Goal: Task Accomplishment & Management: Complete application form

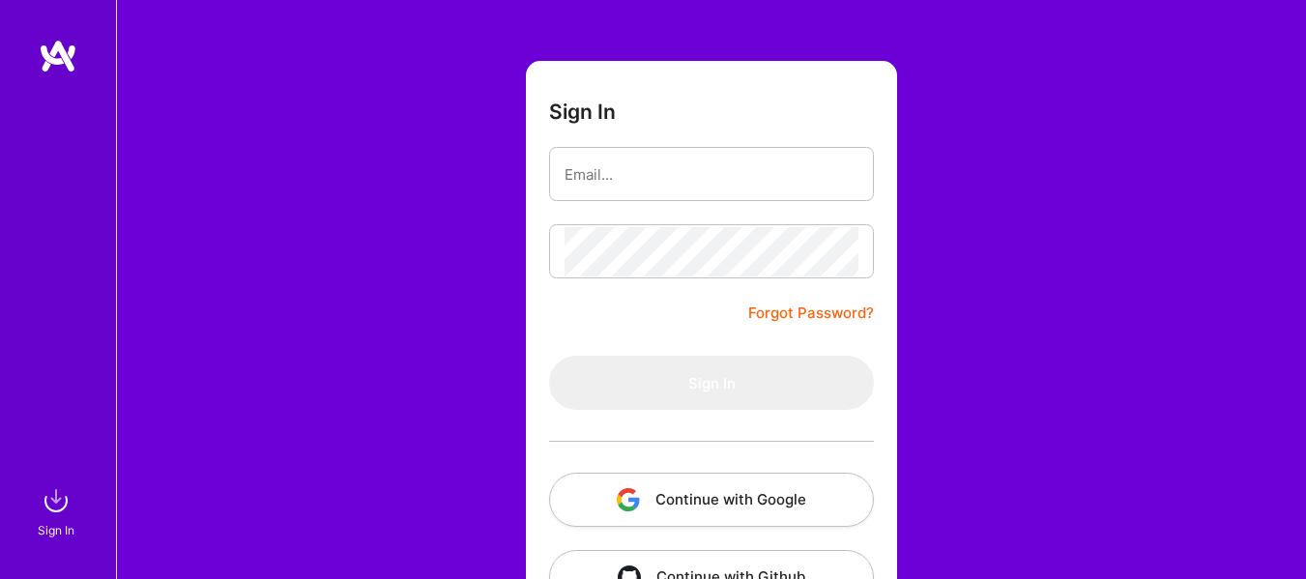
scroll to position [147, 0]
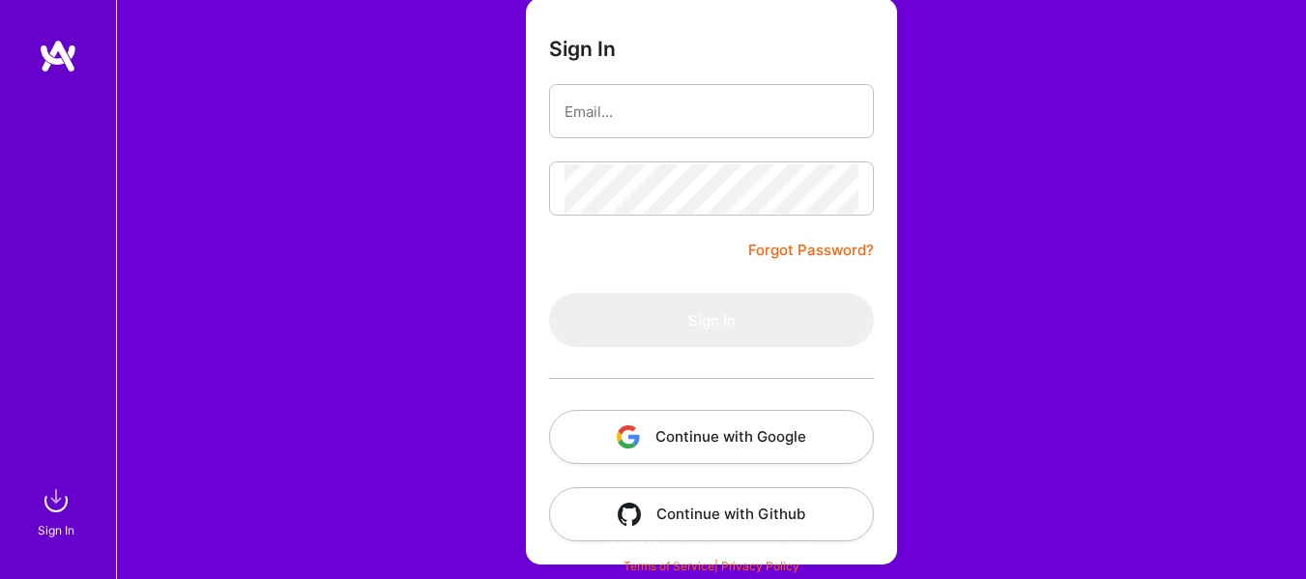
click at [719, 426] on button "Continue with Google" at bounding box center [711, 437] width 325 height 54
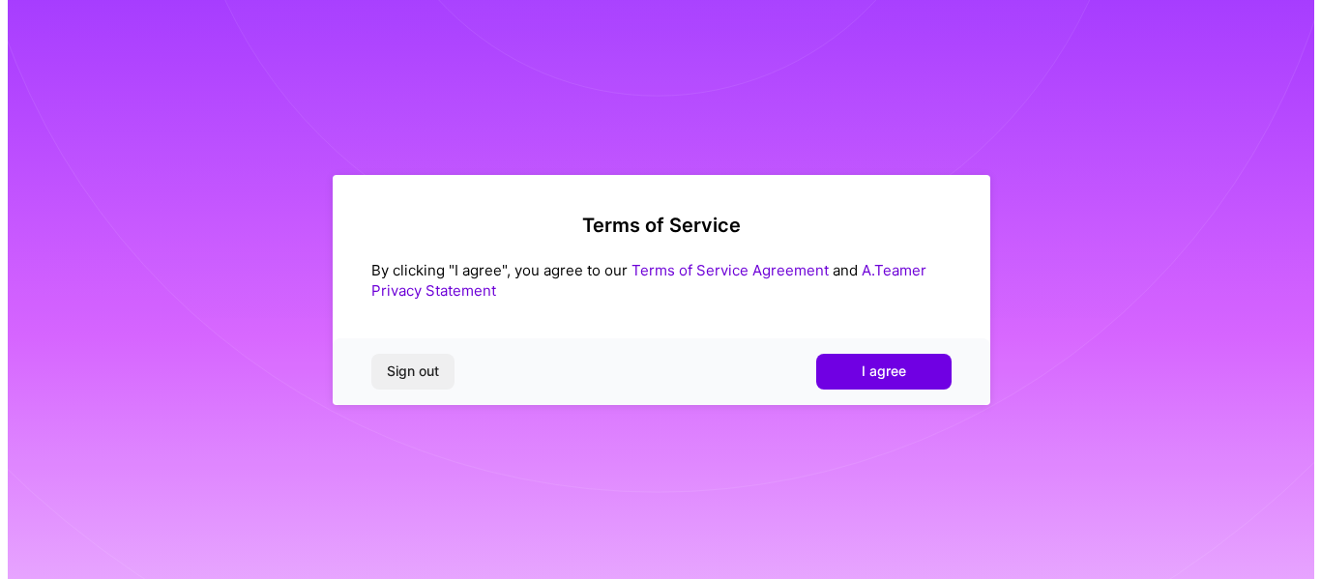
scroll to position [0, 0]
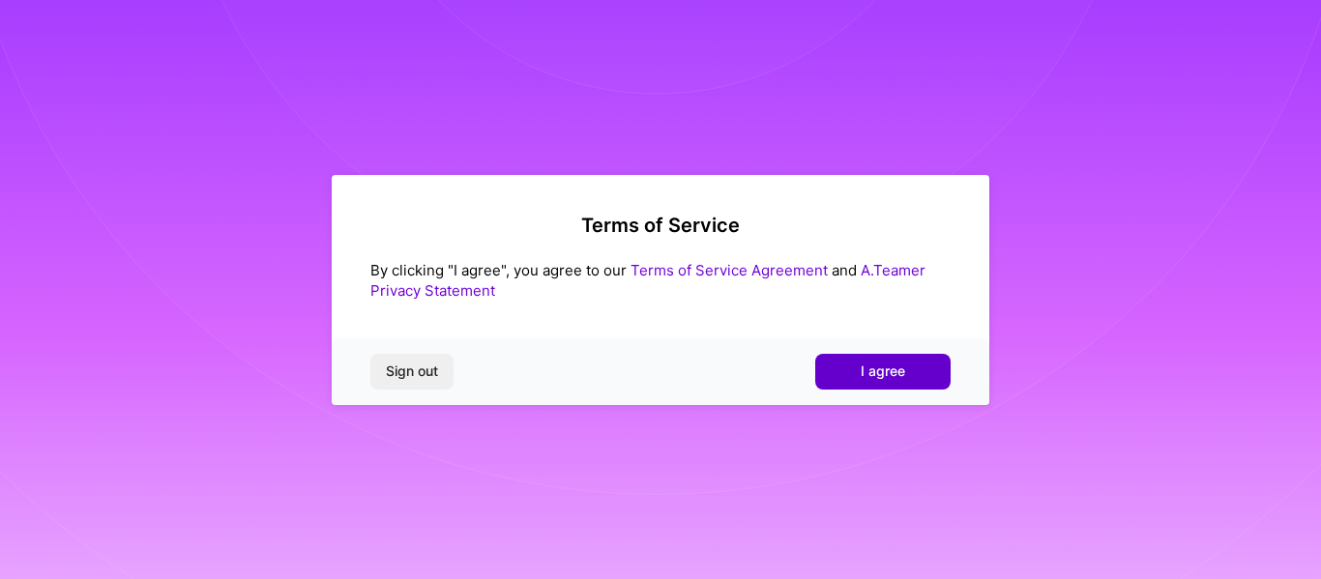
click at [864, 382] on button "I agree" at bounding box center [882, 371] width 135 height 35
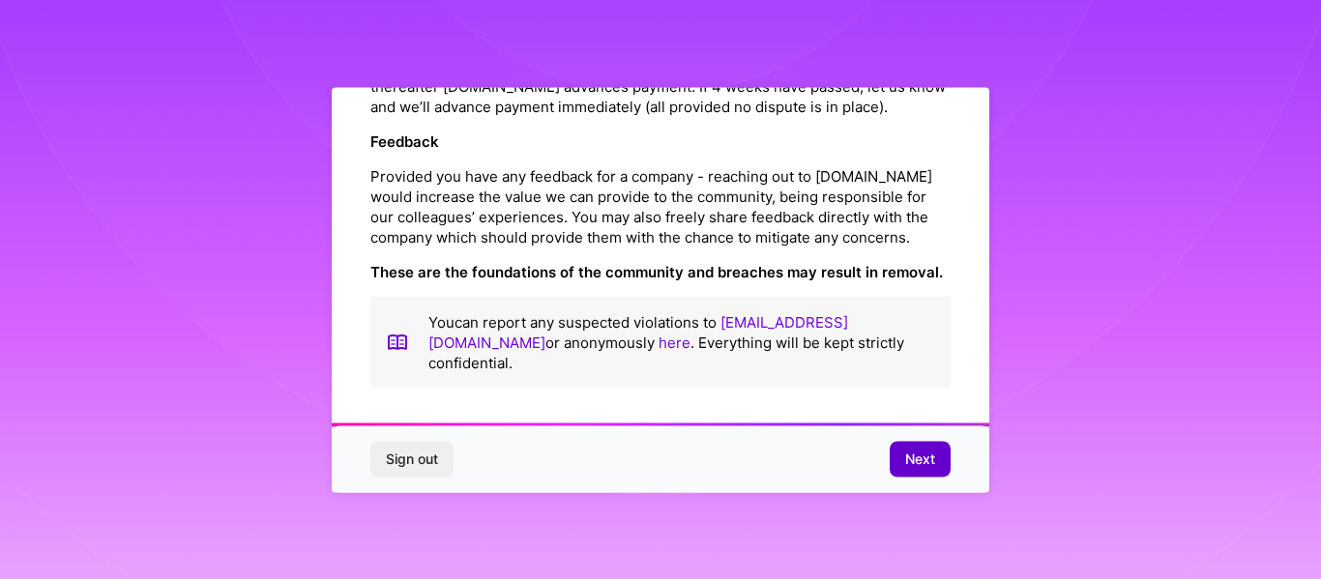
click at [920, 450] on span "Next" at bounding box center [920, 459] width 30 height 19
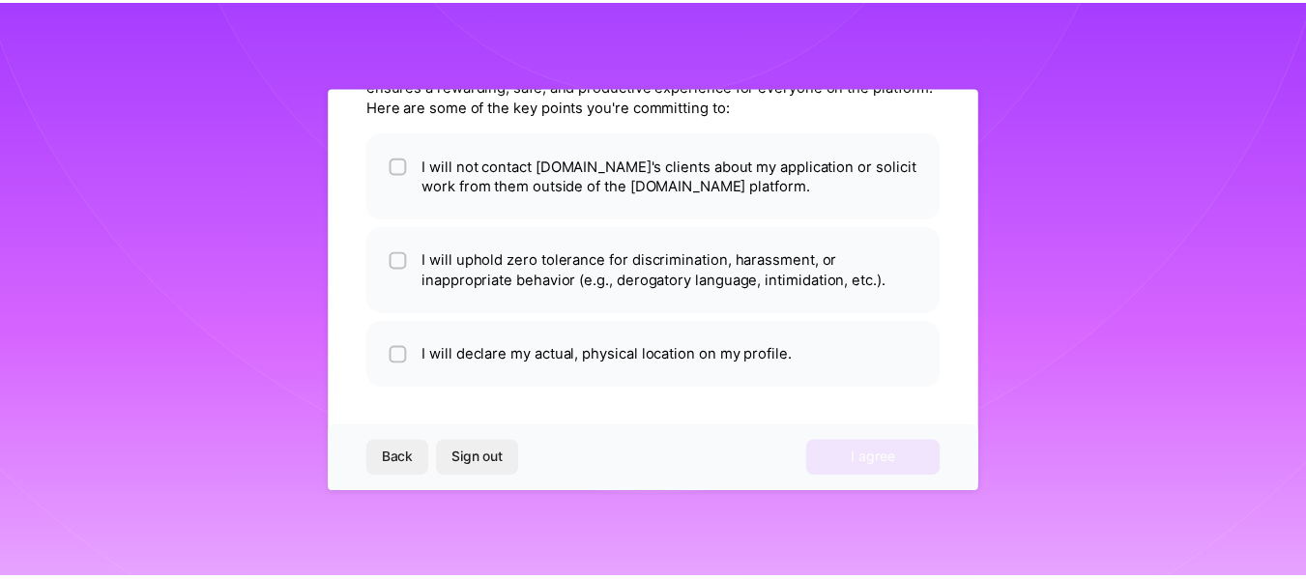
scroll to position [117, 0]
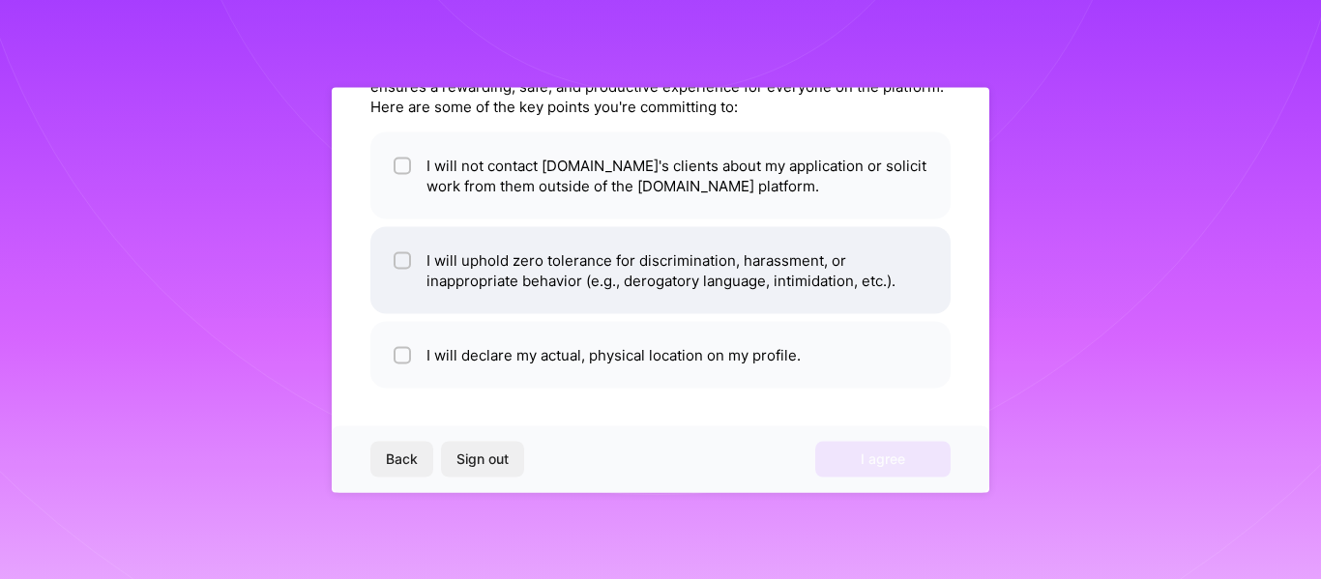
click at [561, 275] on li "I will uphold zero tolerance for discrimination, harassment, or inappropriate b…" at bounding box center [660, 269] width 580 height 87
checkbox input "true"
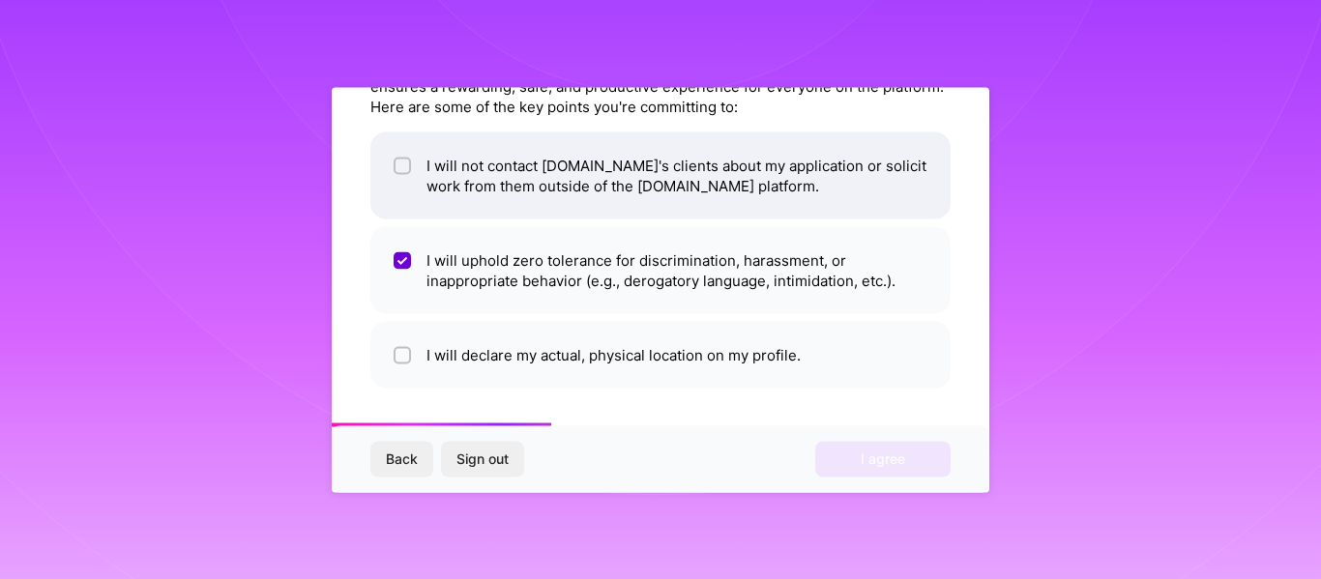
click at [495, 181] on li "I will not contact [DOMAIN_NAME]'s clients about my application or solicit work…" at bounding box center [660, 174] width 580 height 87
checkbox input "true"
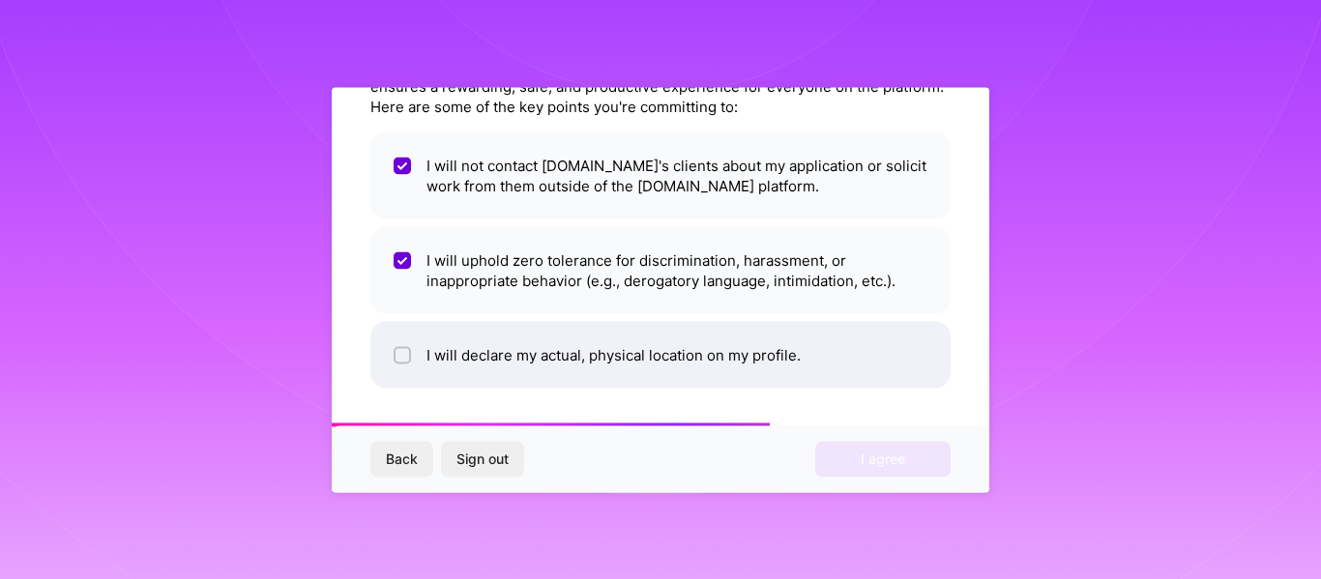
click at [633, 328] on li "I will declare my actual, physical location on my profile." at bounding box center [660, 354] width 580 height 67
checkbox input "true"
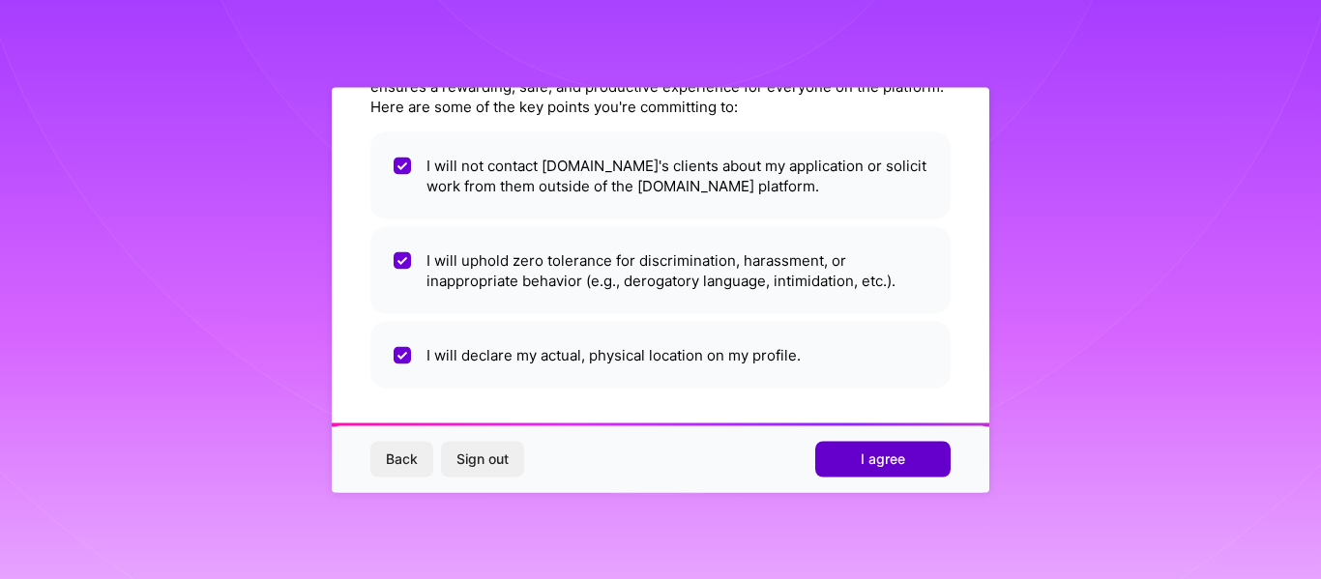
click at [889, 474] on button "I agree" at bounding box center [882, 459] width 135 height 35
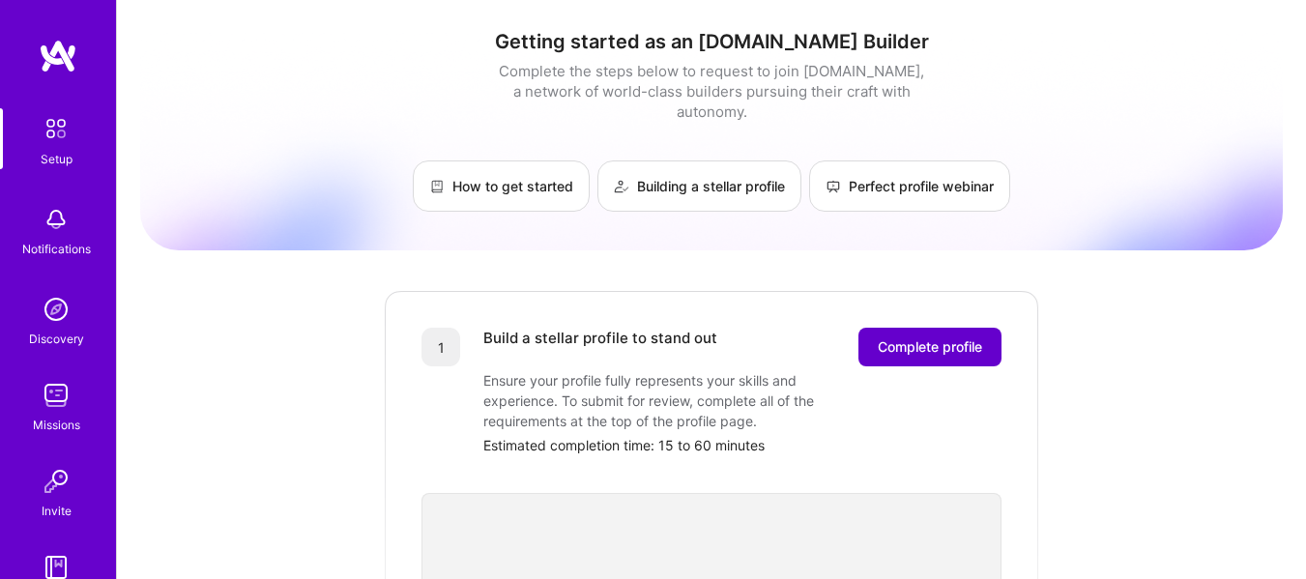
click at [917, 337] on span "Complete profile" at bounding box center [930, 346] width 104 height 19
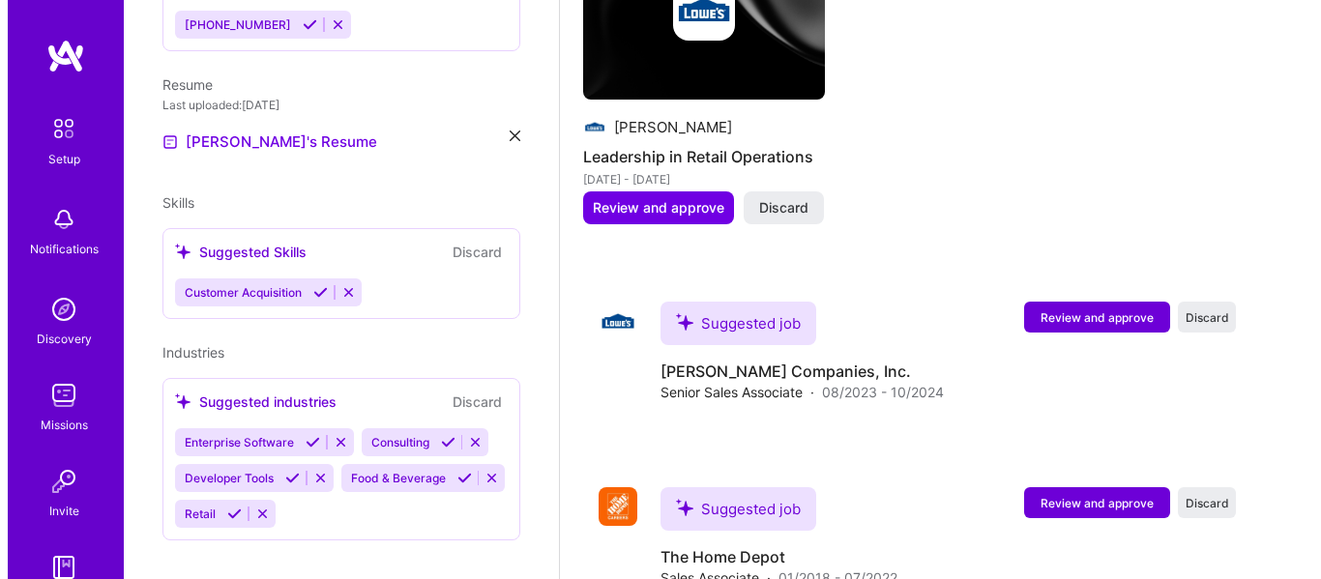
scroll to position [1608, 0]
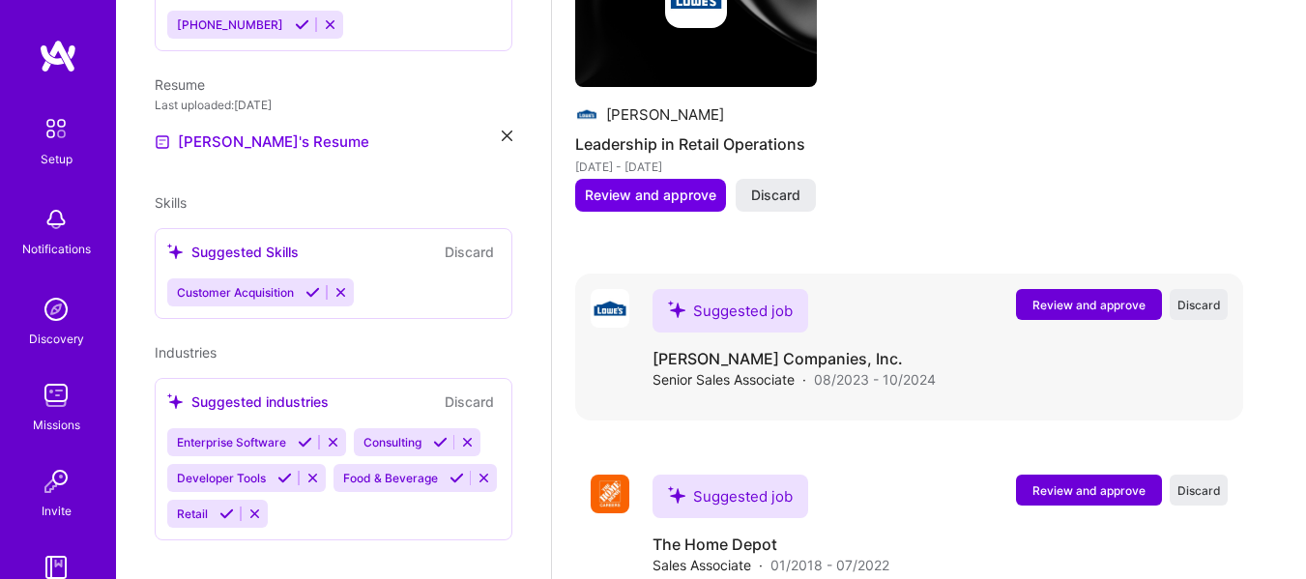
click at [1070, 297] on span "Review and approve" at bounding box center [1088, 305] width 113 height 16
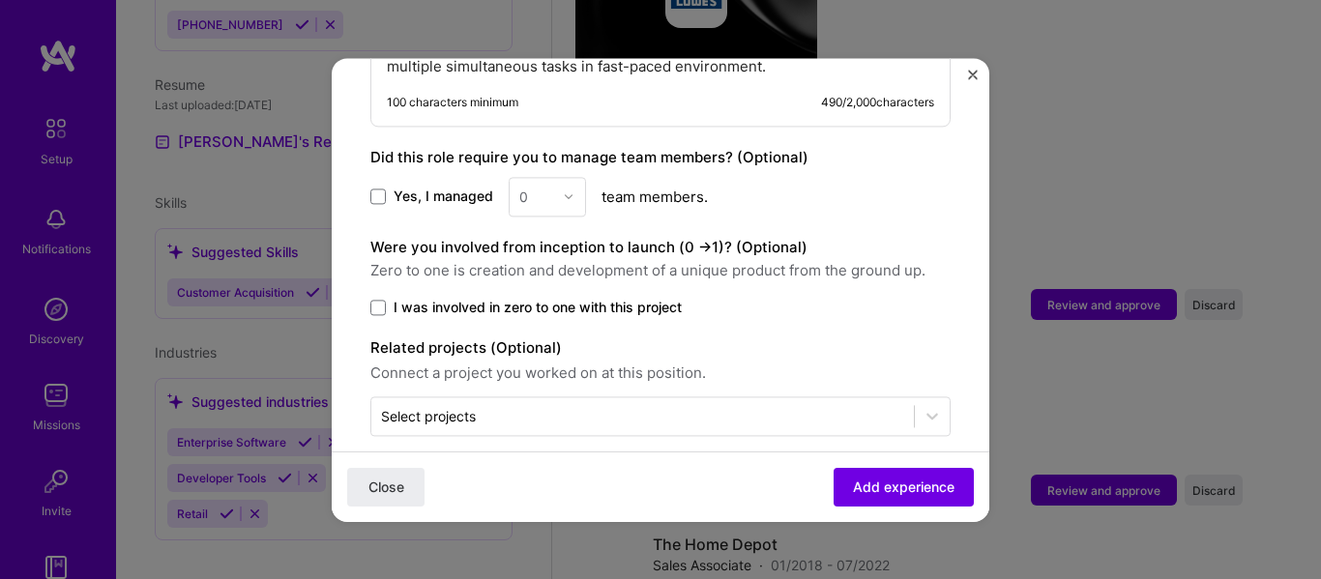
scroll to position [1127, 0]
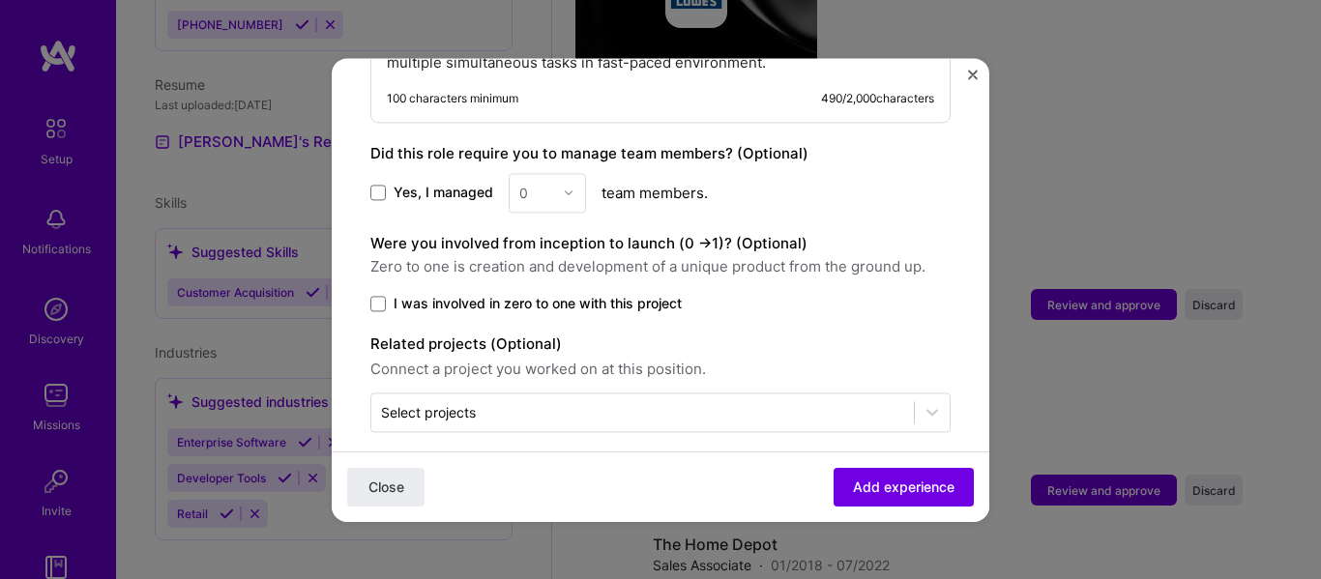
click at [392, 183] on label "Yes, I managed" at bounding box center [431, 192] width 123 height 19
click at [0, 0] on input "Yes, I managed" at bounding box center [0, 0] width 0 height 0
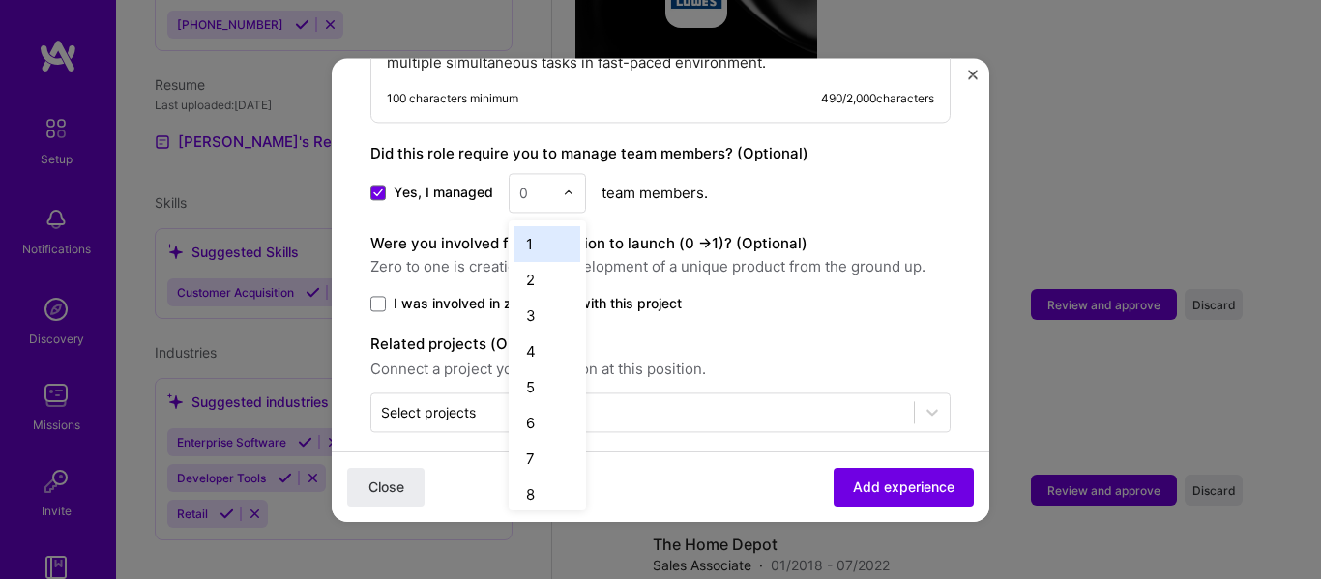
click at [575, 174] on div at bounding box center [574, 193] width 22 height 38
click at [545, 334] on div "4" at bounding box center [547, 352] width 66 height 36
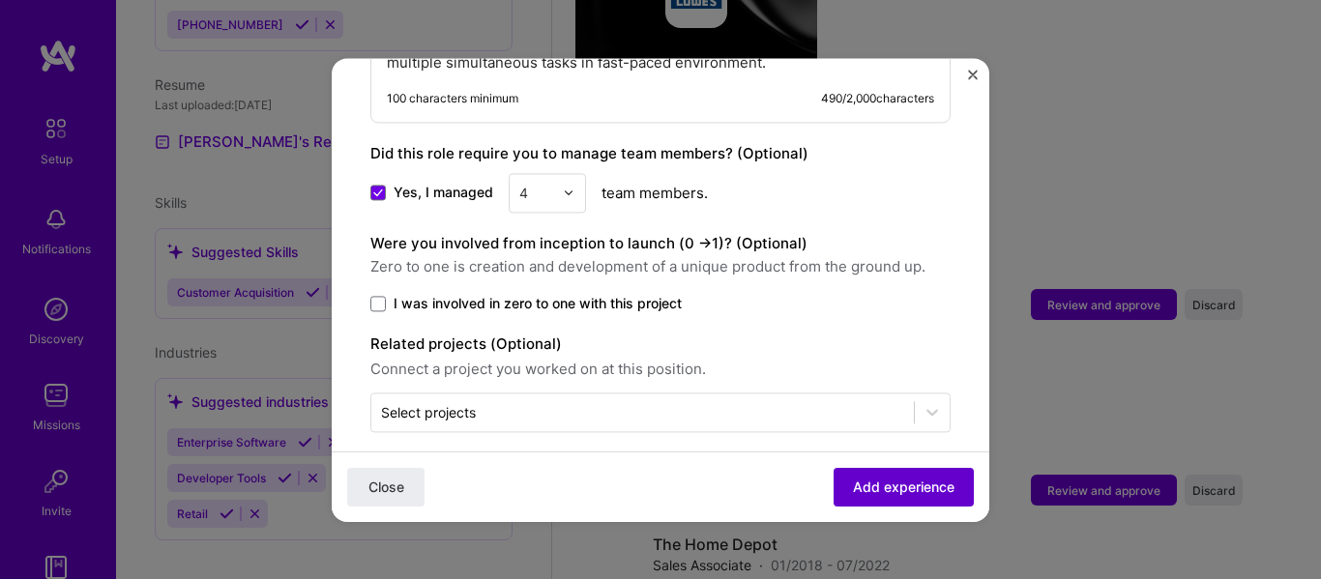
click at [897, 491] on span "Add experience" at bounding box center [904, 486] width 102 height 19
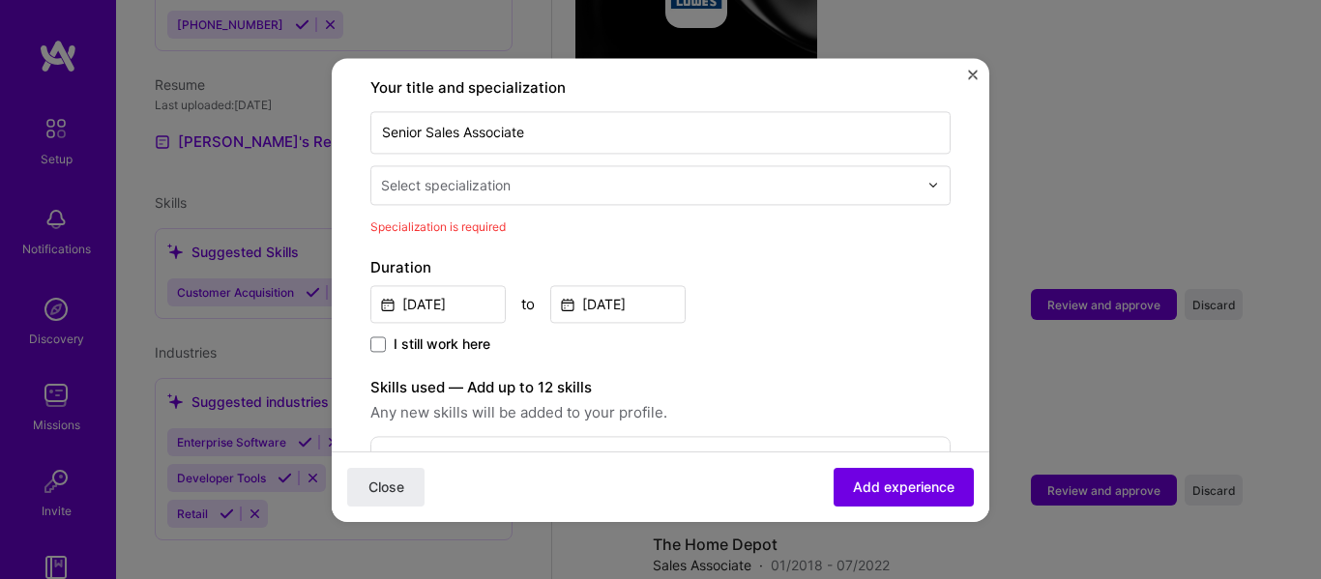
scroll to position [401, 0]
click at [565, 189] on div "Your title and specialization Senior Sales Associate Select specialization Spec…" at bounding box center [660, 158] width 580 height 160
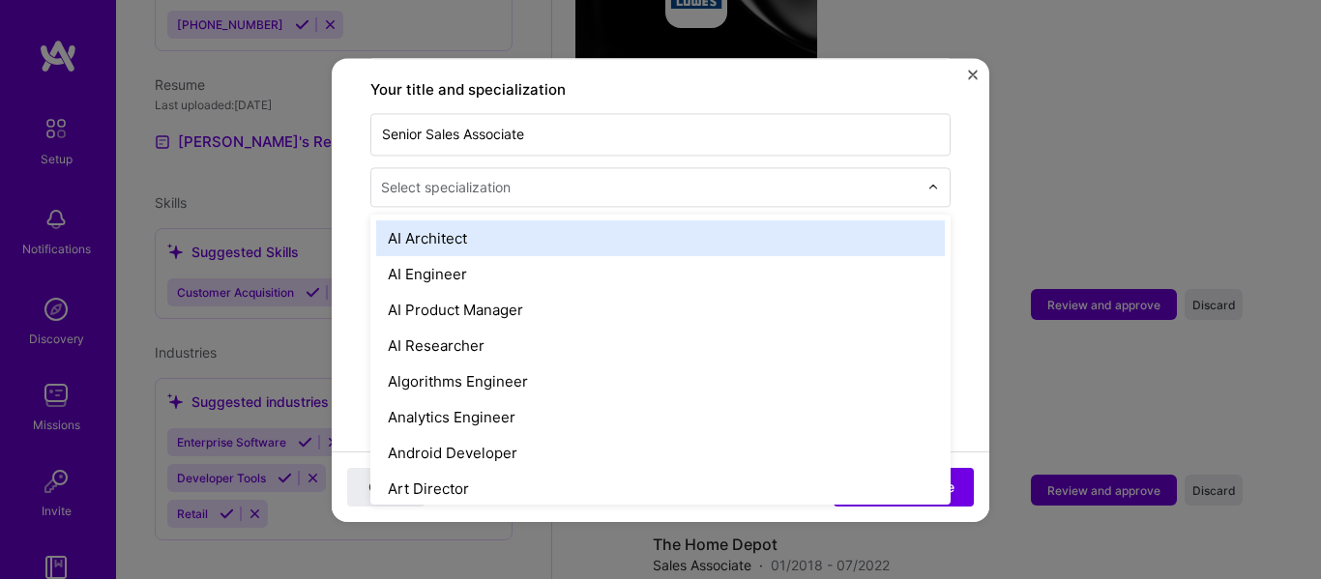
click at [657, 177] on input "text" at bounding box center [651, 187] width 540 height 20
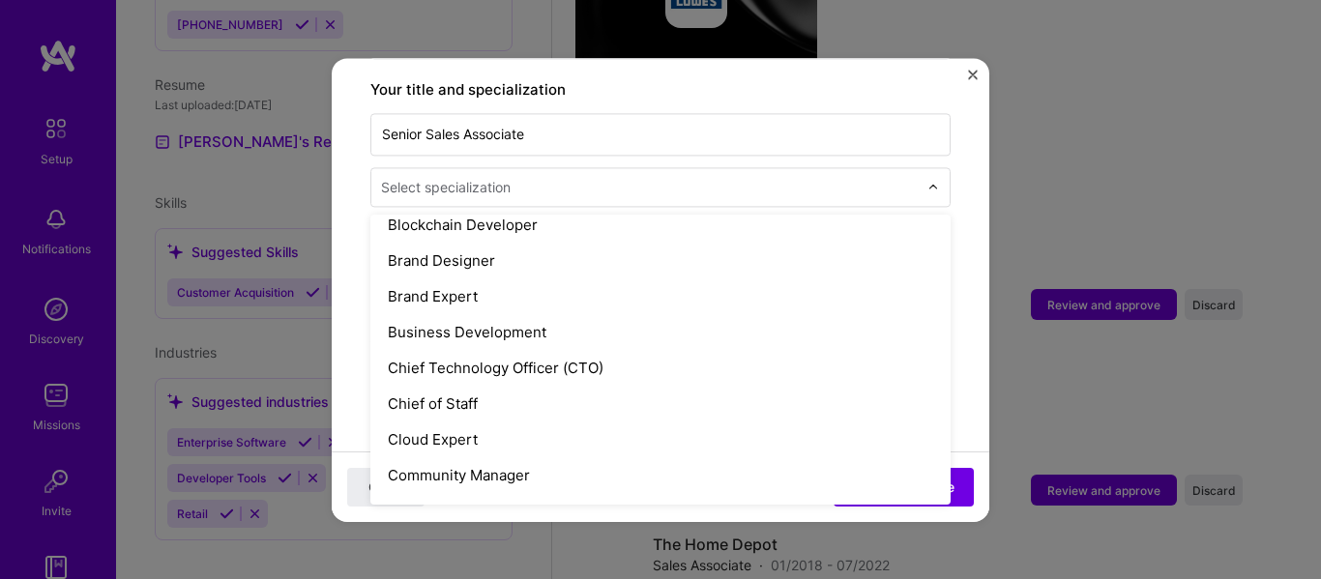
scroll to position [399, 0]
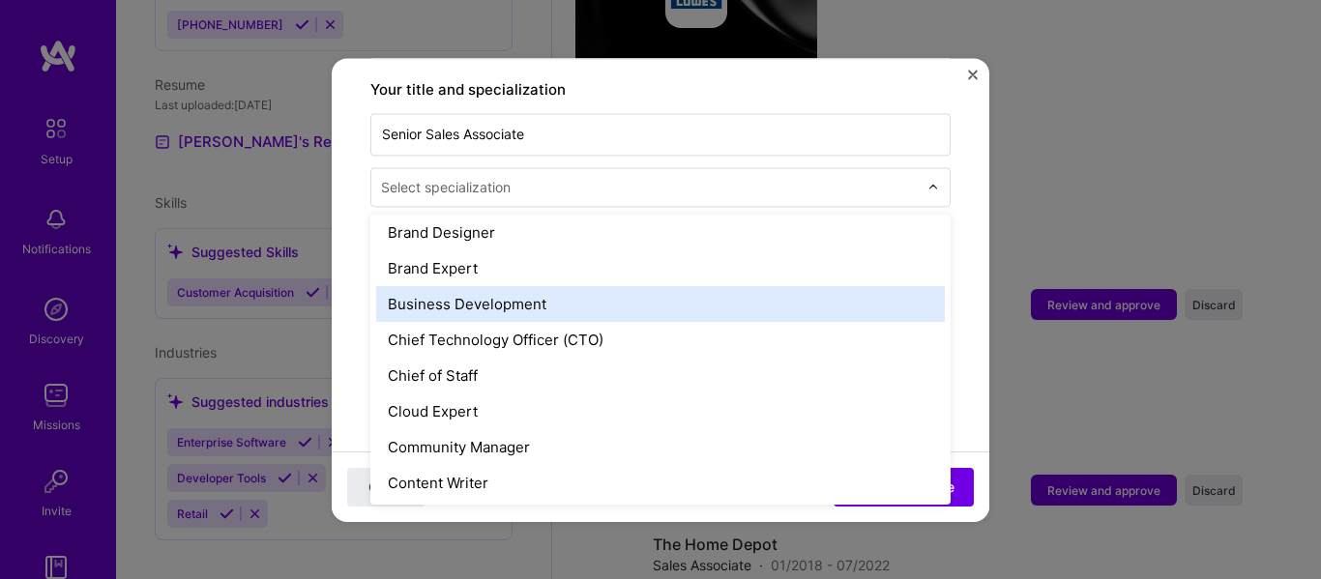
click at [662, 286] on div "Business Development" at bounding box center [660, 304] width 568 height 36
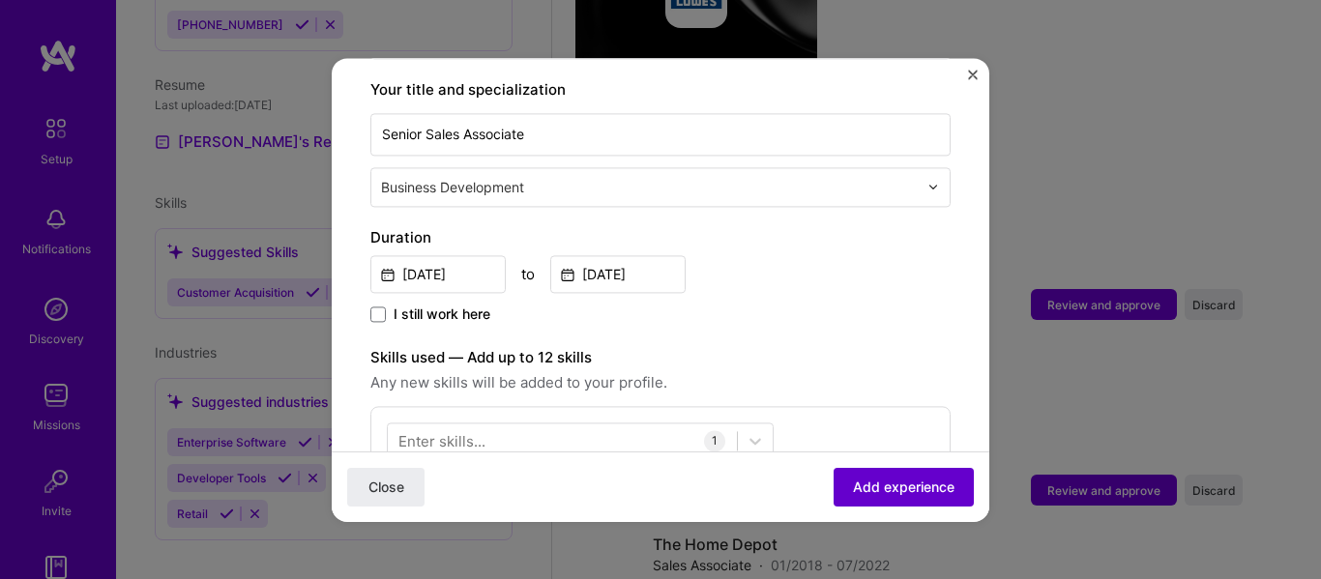
click at [854, 484] on span "Add experience" at bounding box center [904, 486] width 102 height 19
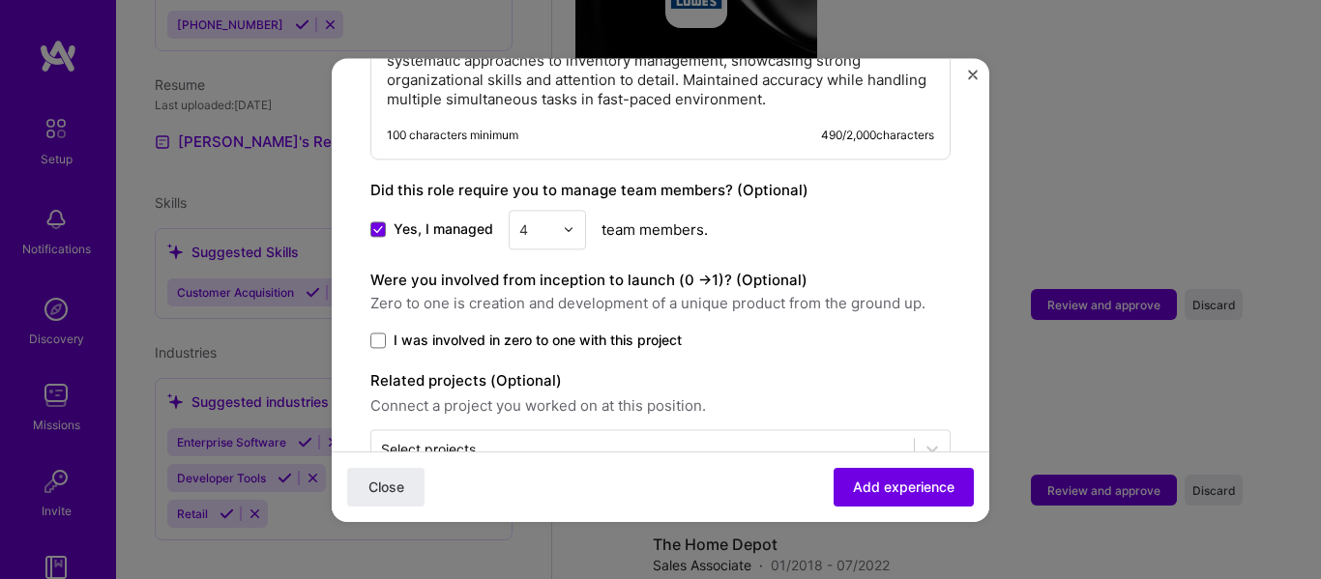
scroll to position [1159, 0]
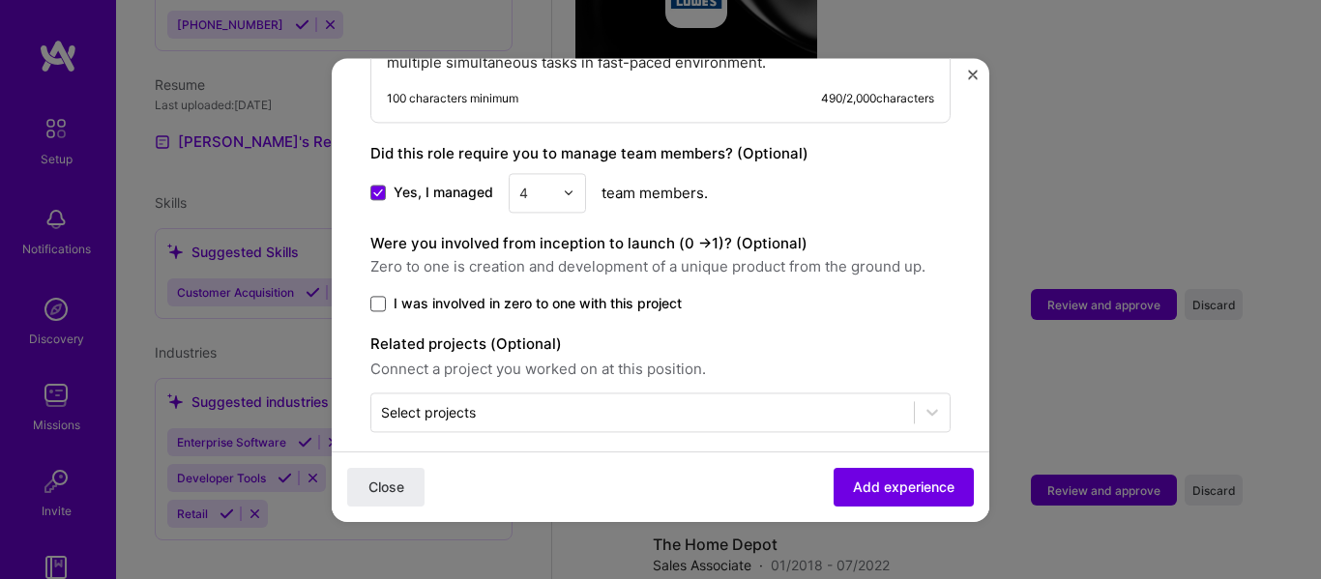
click at [377, 296] on span at bounding box center [377, 303] width 15 height 15
click at [0, 0] on input "I was involved in zero to one with this project" at bounding box center [0, 0] width 0 height 0
click at [372, 296] on span at bounding box center [377, 303] width 15 height 15
click at [0, 0] on input "I was involved in zero to one with this project" at bounding box center [0, 0] width 0 height 0
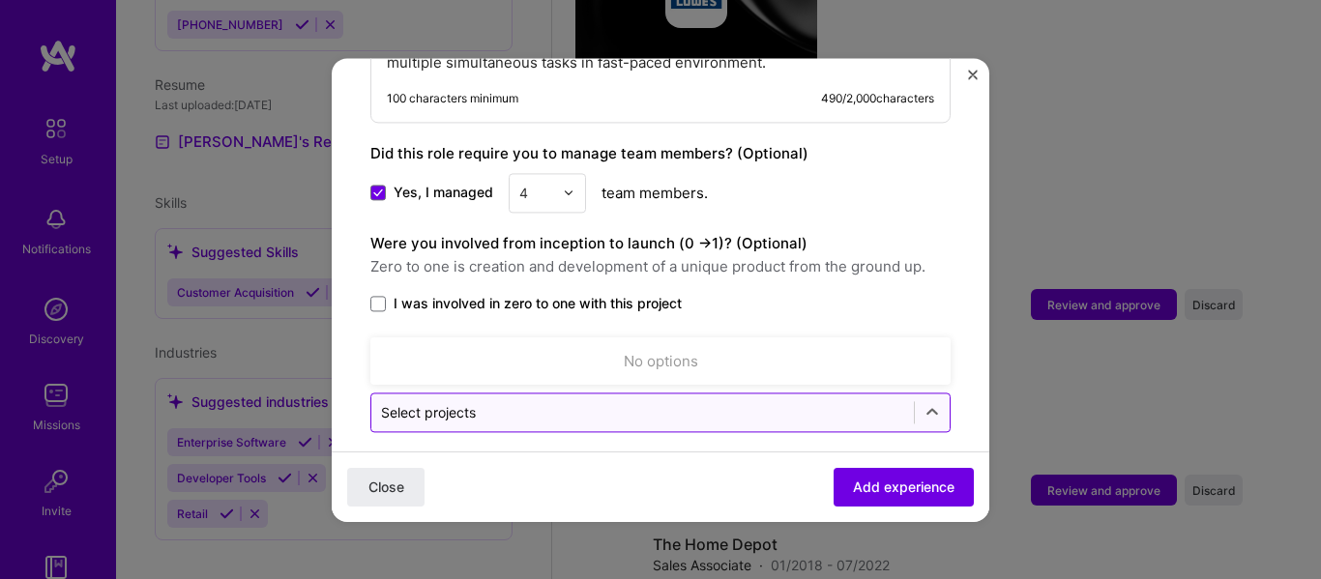
click at [438, 400] on div at bounding box center [642, 412] width 523 height 24
click at [461, 402] on div "Select projects" at bounding box center [428, 412] width 95 height 20
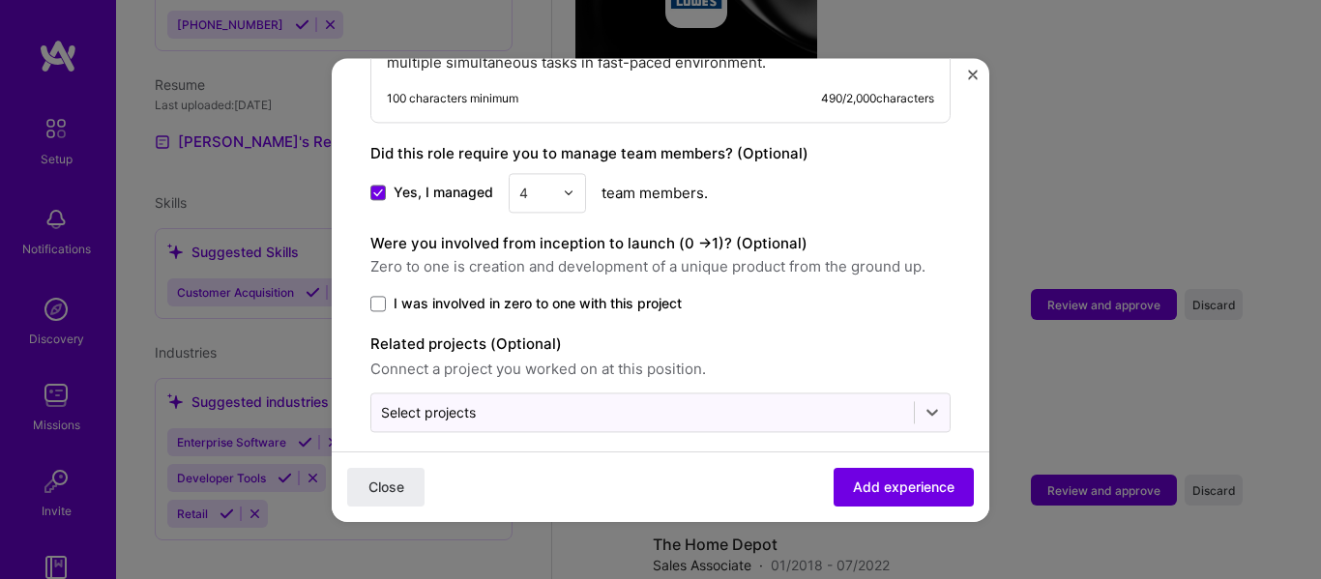
click at [928, 463] on div "Close Add experience" at bounding box center [660, 485] width 657 height 71
click at [928, 472] on button "Add experience" at bounding box center [903, 486] width 140 height 39
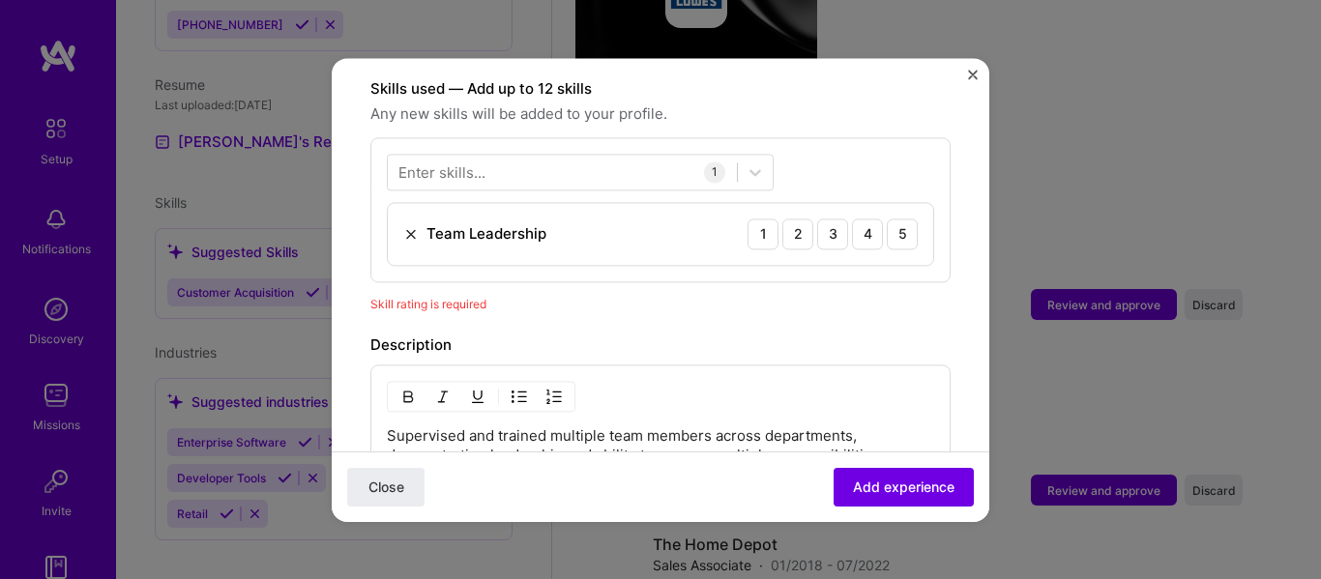
scroll to position [669, 0]
click at [530, 295] on div "Skill rating is required" at bounding box center [660, 305] width 580 height 20
click at [438, 298] on span "Skill rating is required" at bounding box center [428, 305] width 116 height 15
click at [477, 162] on div "Enter skills..." at bounding box center [441, 172] width 87 height 20
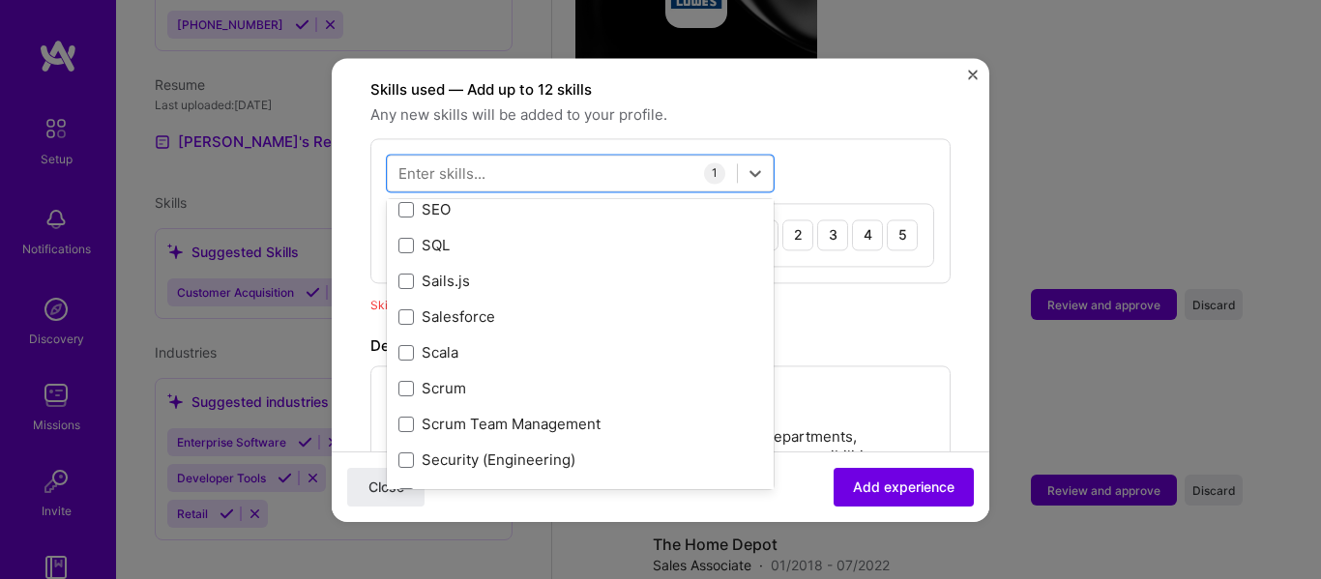
scroll to position [10289, 0]
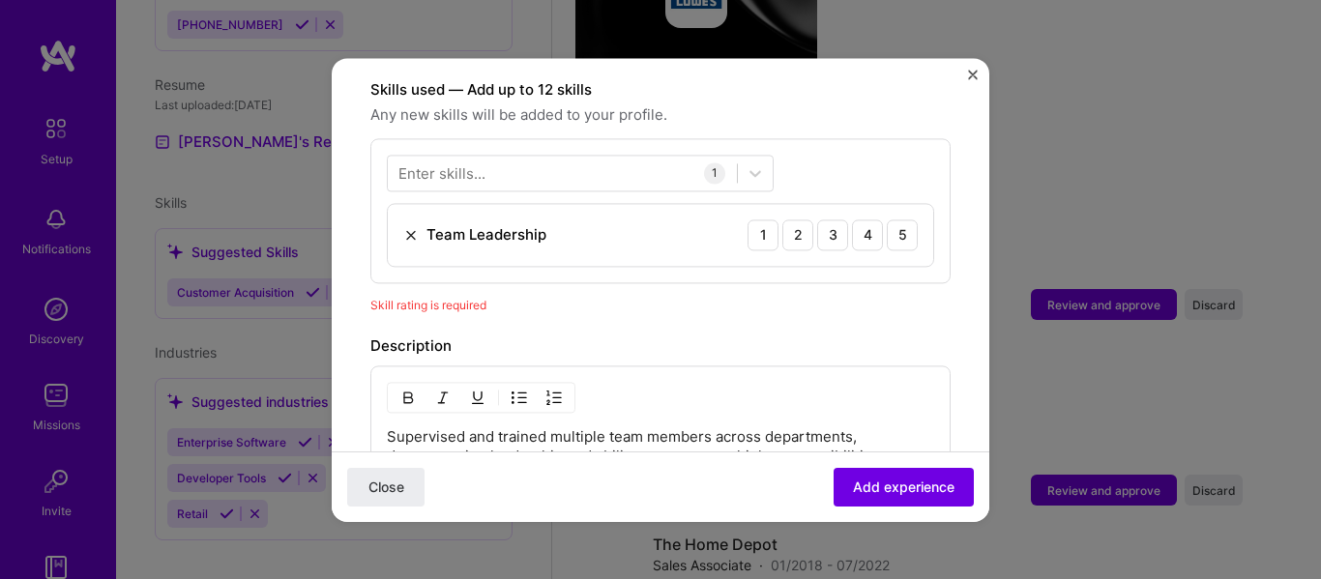
click at [864, 334] on div "Description" at bounding box center [660, 345] width 580 height 23
click at [890, 219] on div "5" at bounding box center [901, 234] width 31 height 31
click at [922, 493] on span "Add experience" at bounding box center [904, 486] width 102 height 19
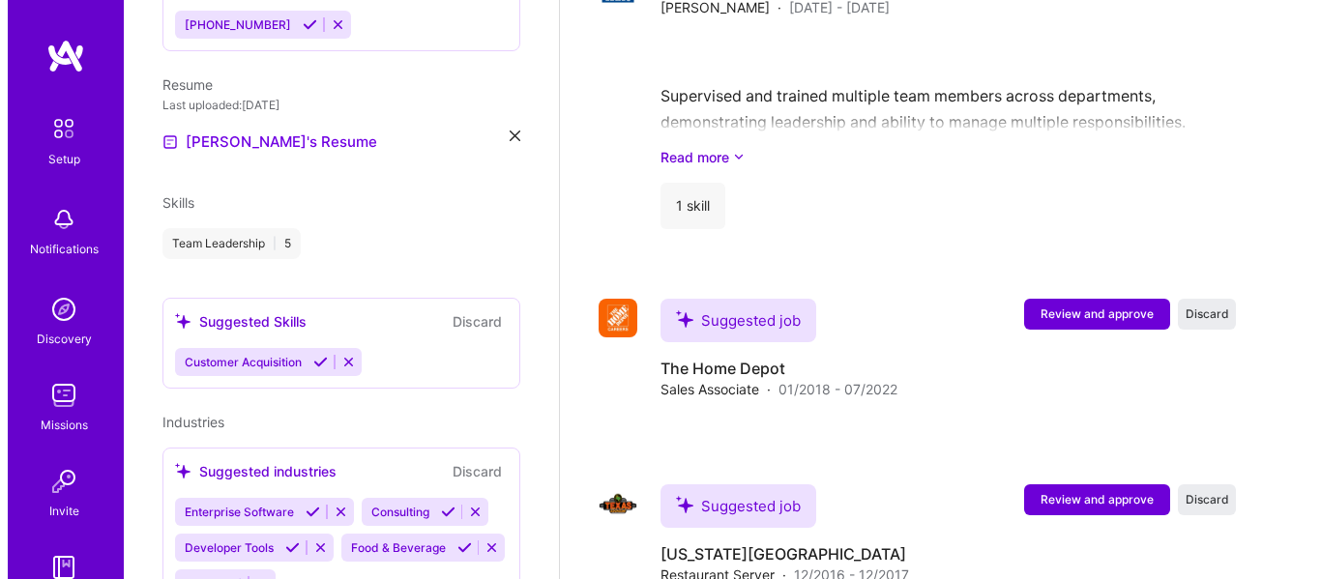
scroll to position [2022, 0]
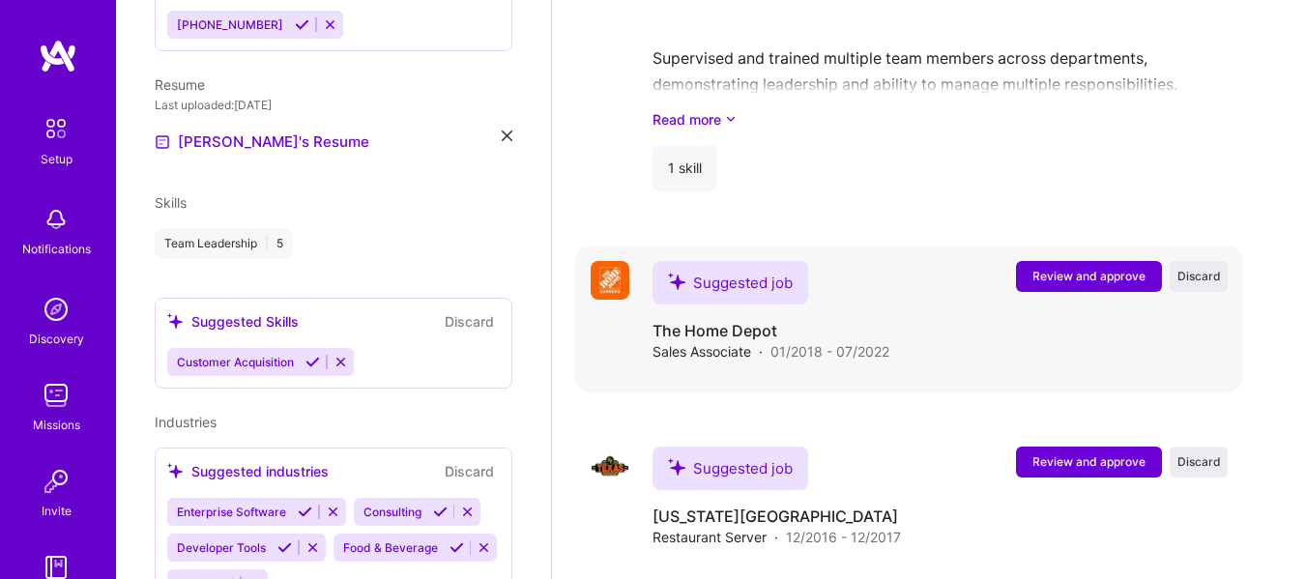
click at [1090, 268] on span "Review and approve" at bounding box center [1088, 276] width 113 height 16
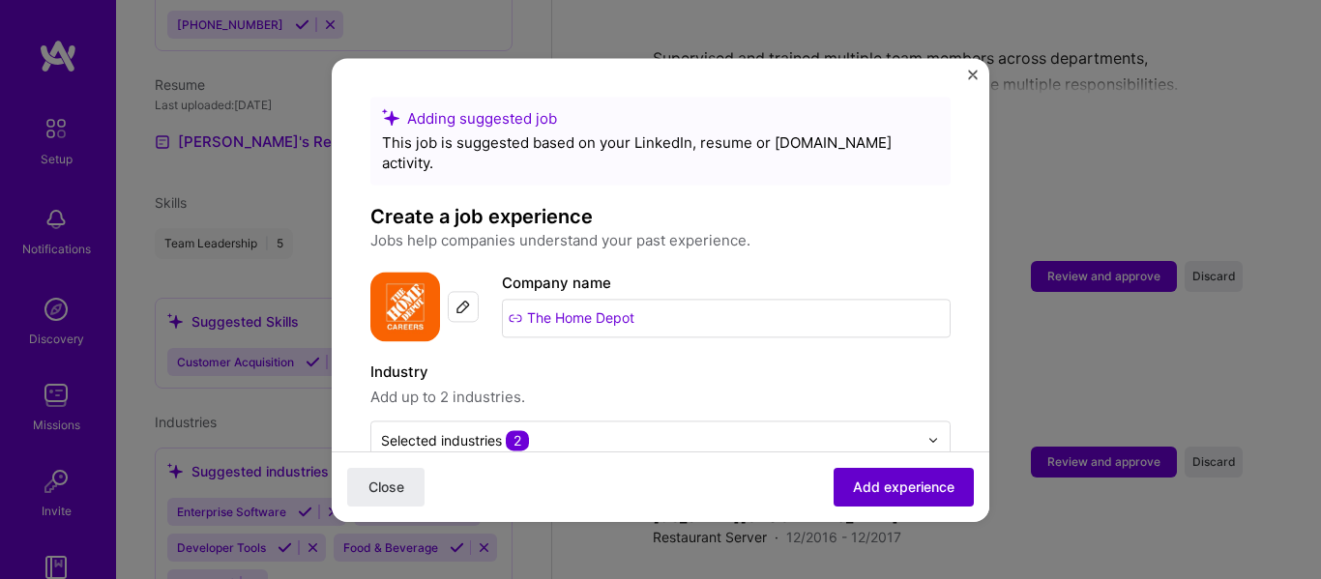
click at [903, 478] on span "Add experience" at bounding box center [904, 486] width 102 height 19
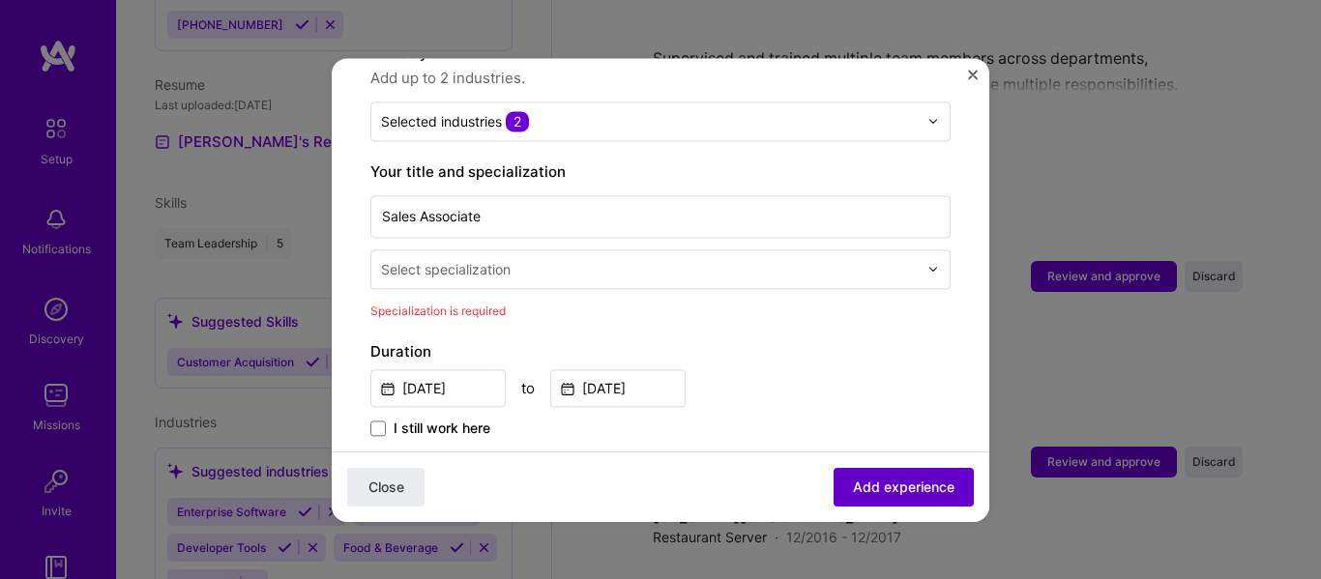
scroll to position [401, 0]
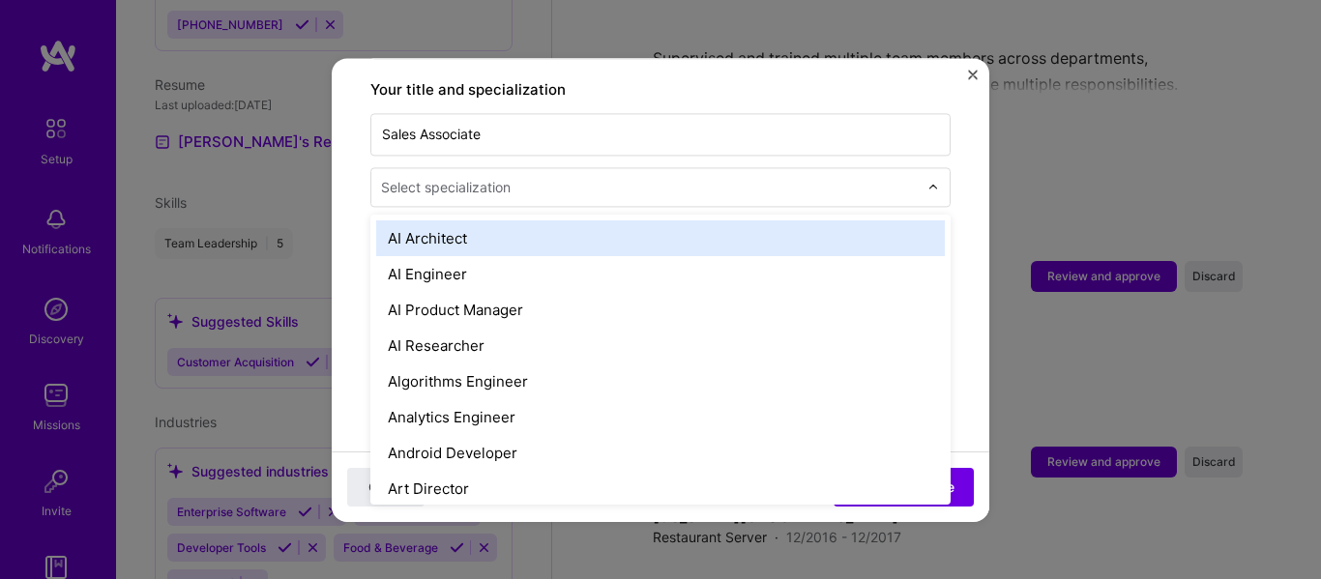
click at [608, 180] on div "Select specialization" at bounding box center [649, 187] width 556 height 38
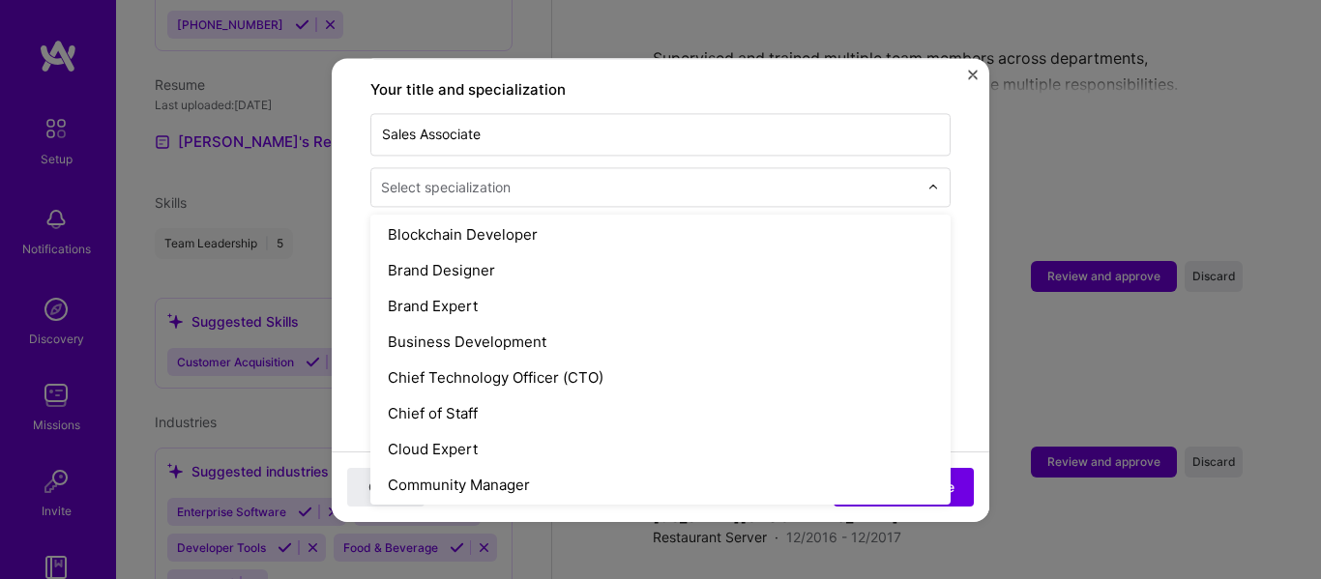
scroll to position [371, 0]
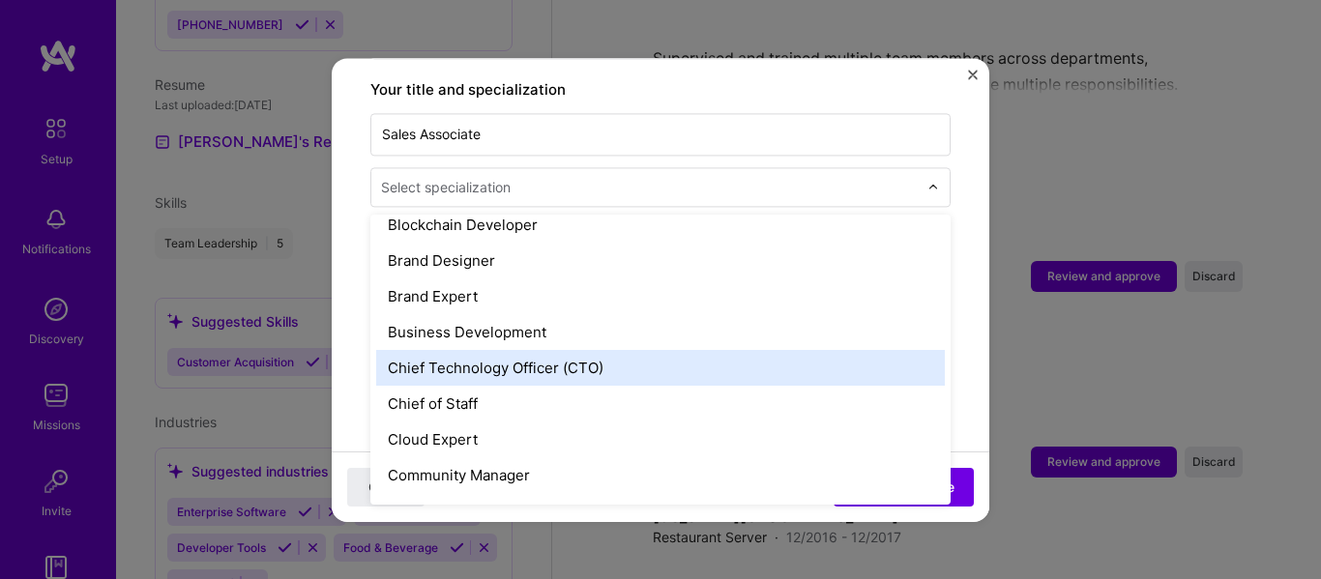
click at [566, 321] on div "Business Development" at bounding box center [660, 332] width 568 height 36
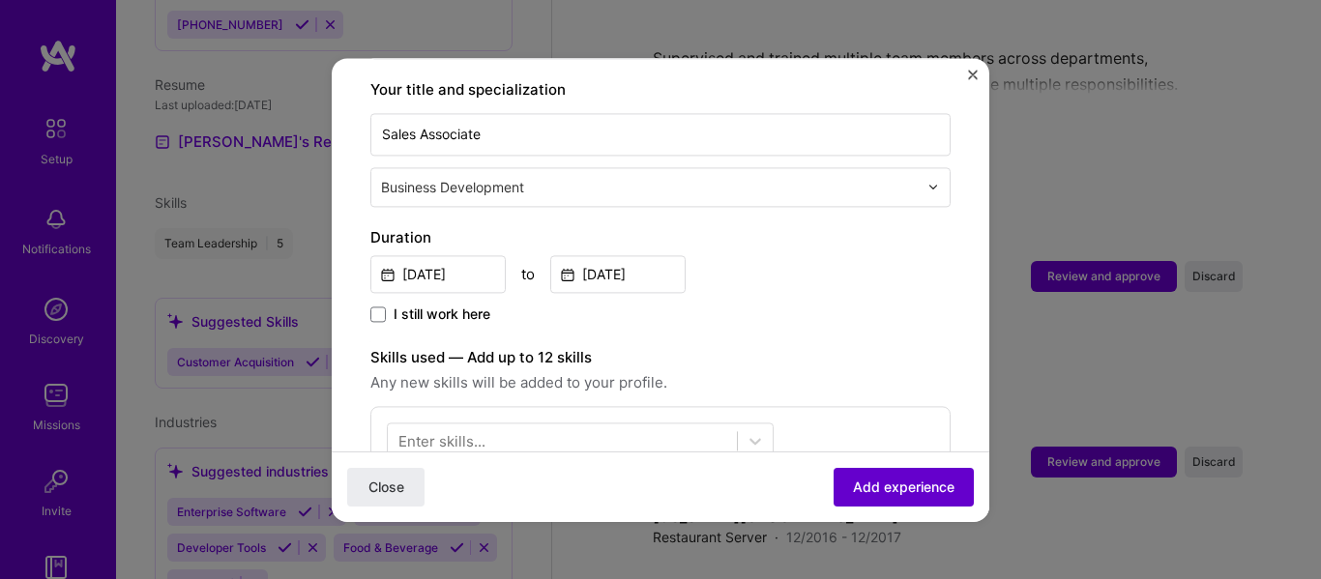
click at [863, 479] on span "Add experience" at bounding box center [904, 486] width 102 height 19
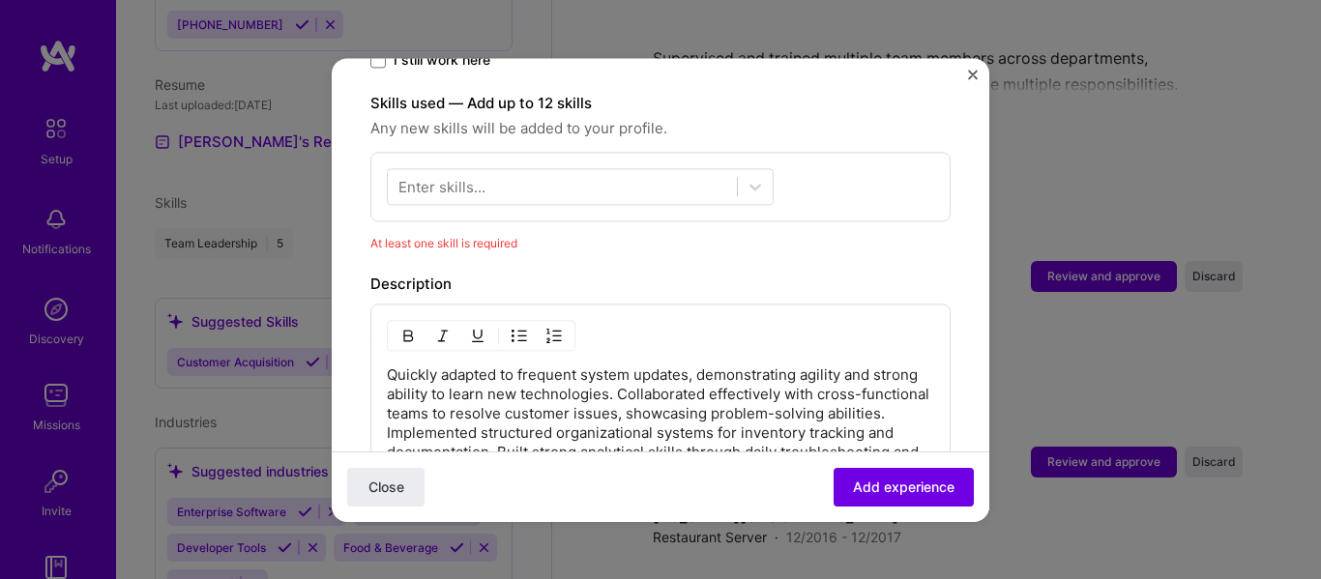
scroll to position [669, 0]
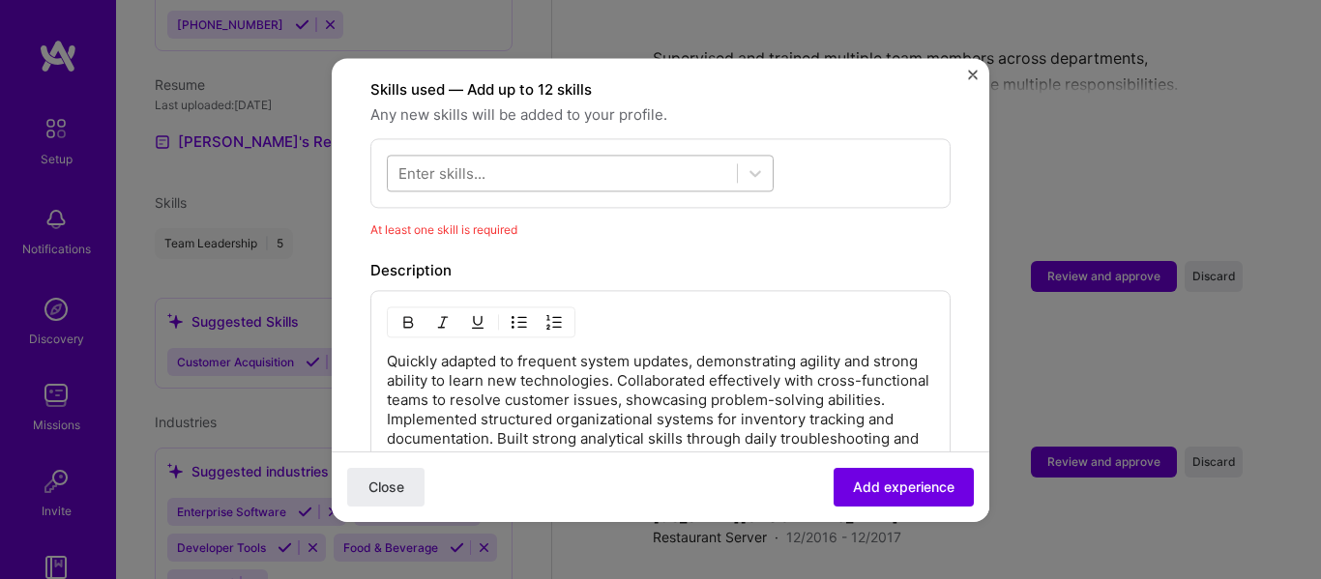
click at [575, 157] on div at bounding box center [562, 173] width 349 height 32
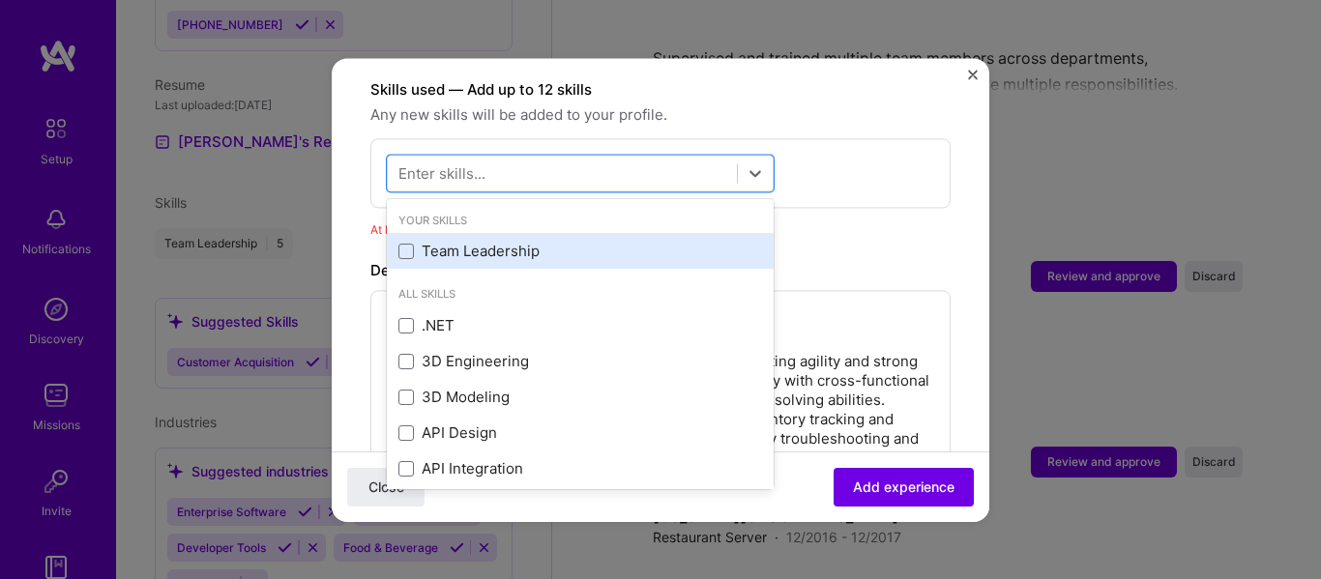
click at [490, 242] on div "Team Leadership" at bounding box center [579, 252] width 363 height 20
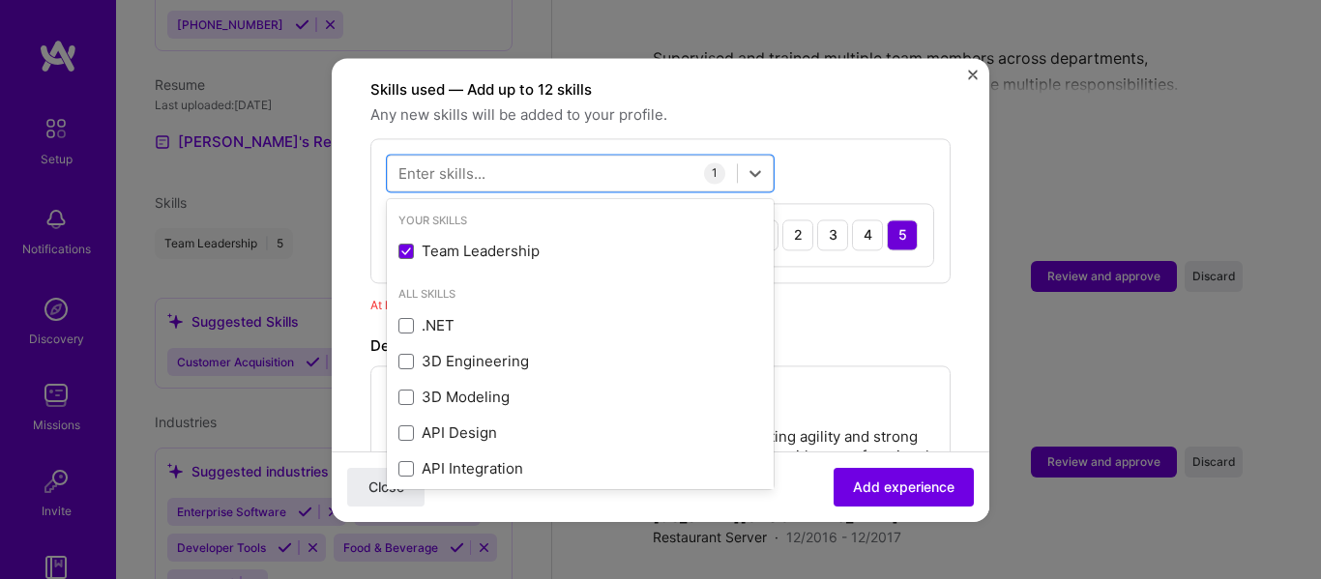
click at [918, 295] on div "At least one skill is required" at bounding box center [660, 305] width 580 height 20
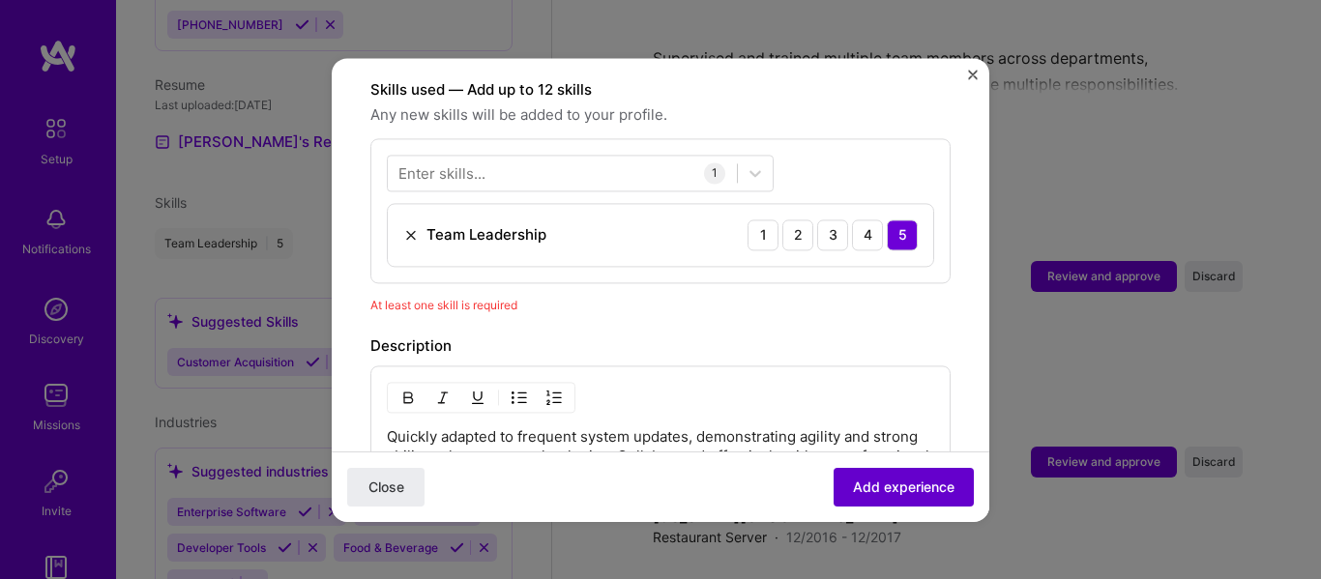
click at [900, 480] on span "Add experience" at bounding box center [904, 486] width 102 height 19
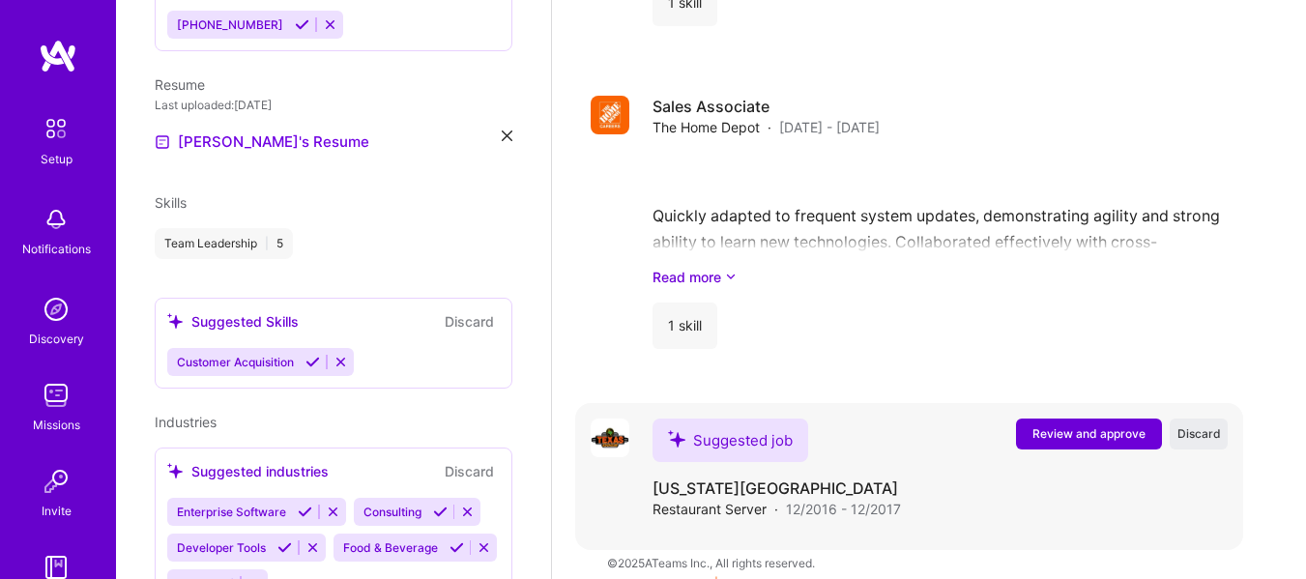
click at [1095, 425] on span "Review and approve" at bounding box center [1088, 433] width 113 height 16
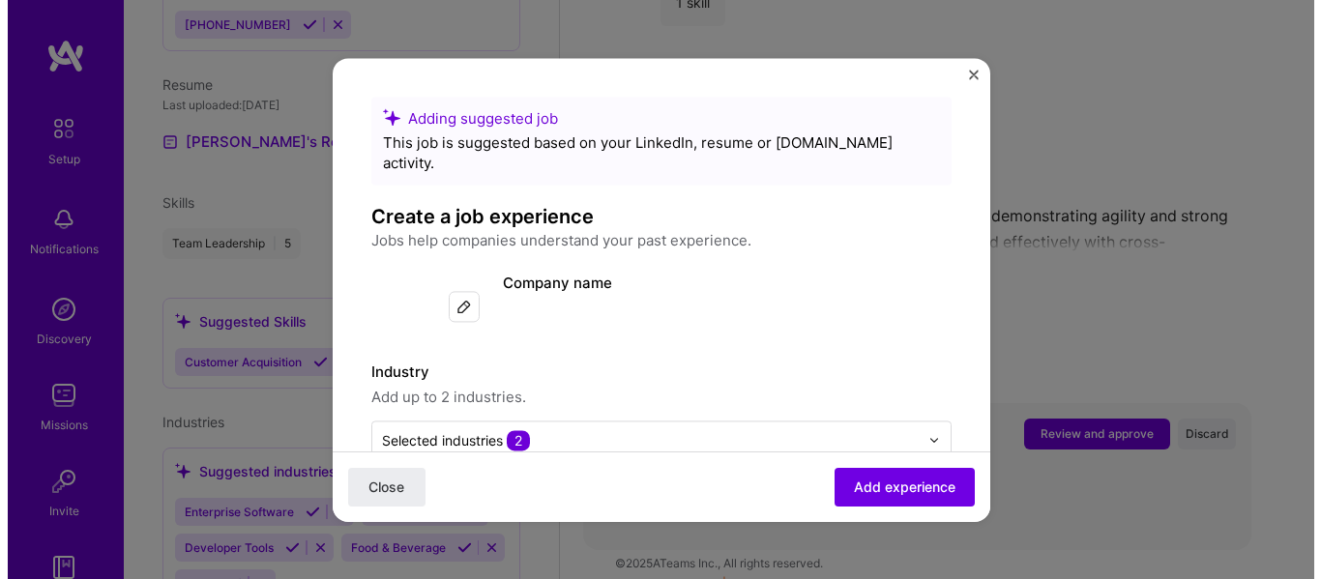
scroll to position [2165, 0]
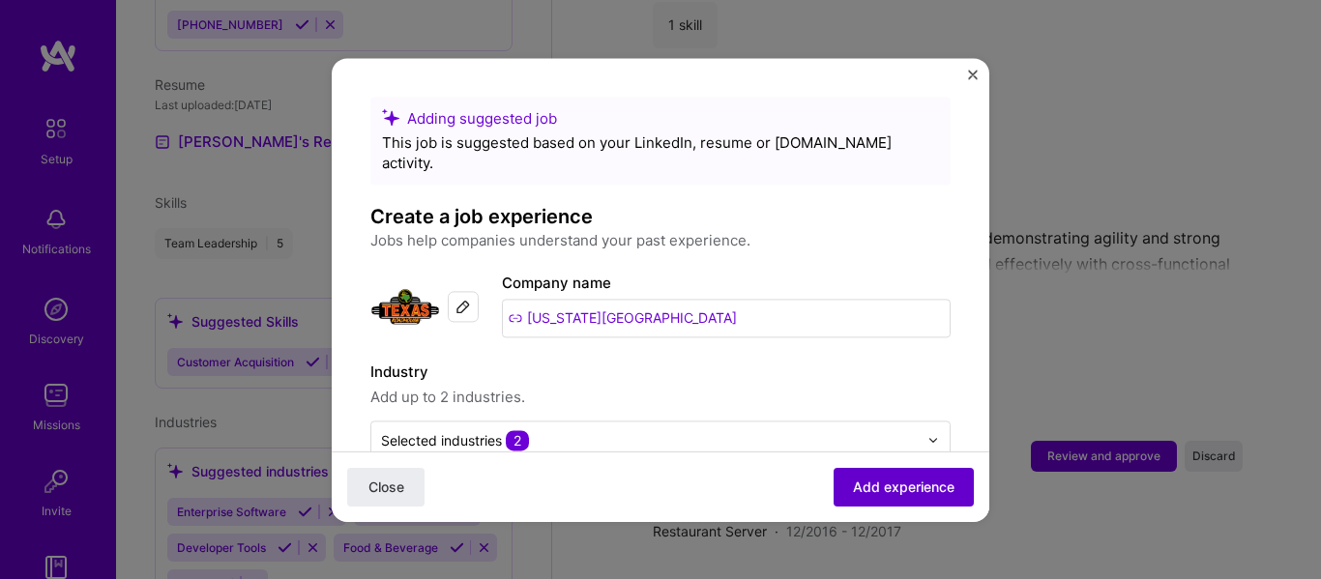
click at [914, 476] on button "Add experience" at bounding box center [903, 486] width 140 height 39
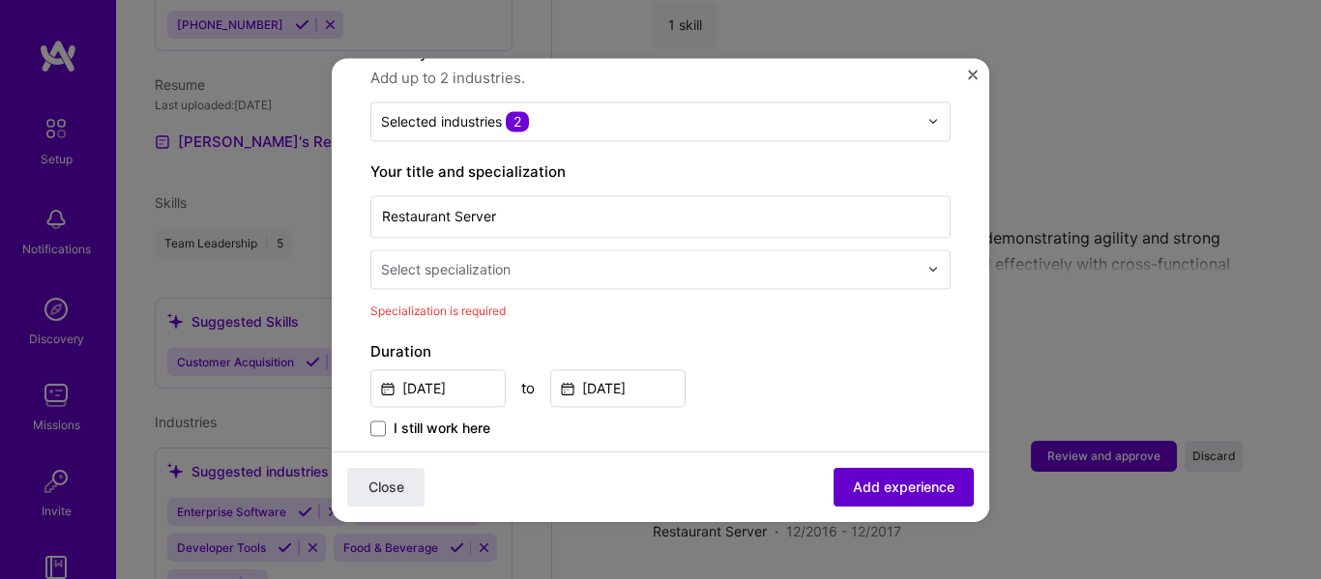
scroll to position [401, 0]
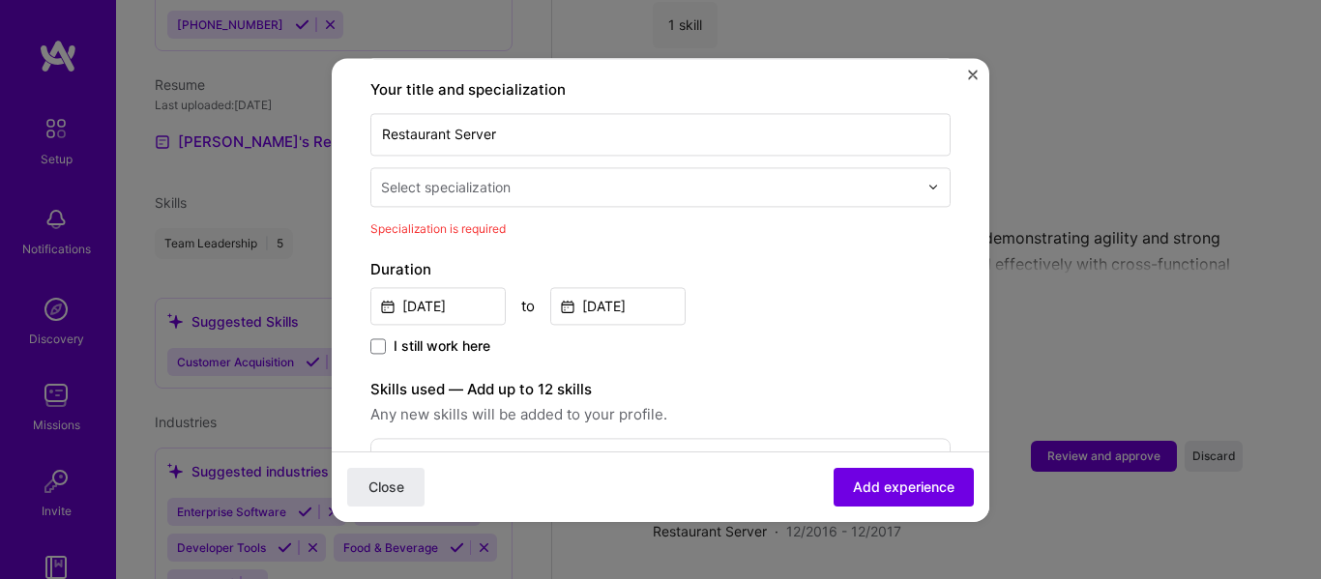
click at [708, 221] on div "Adding suggested job This job is suggested based on your LinkedIn, resume or [D…" at bounding box center [660, 413] width 580 height 1437
click at [661, 180] on div "Select specialization" at bounding box center [649, 187] width 556 height 38
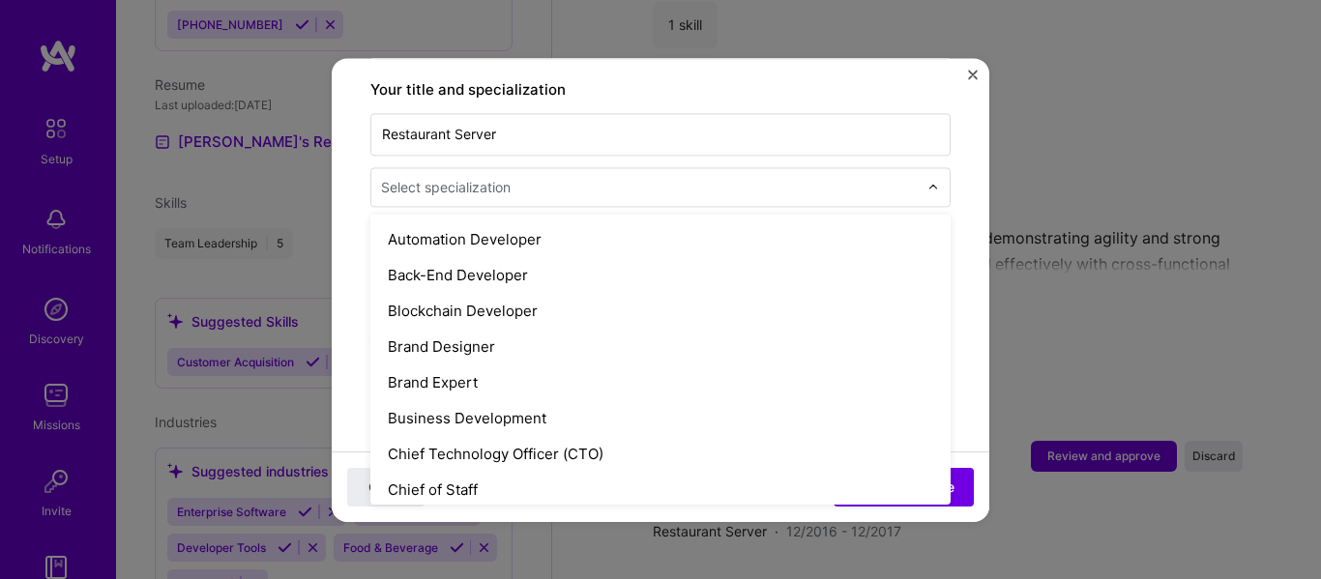
scroll to position [295, 0]
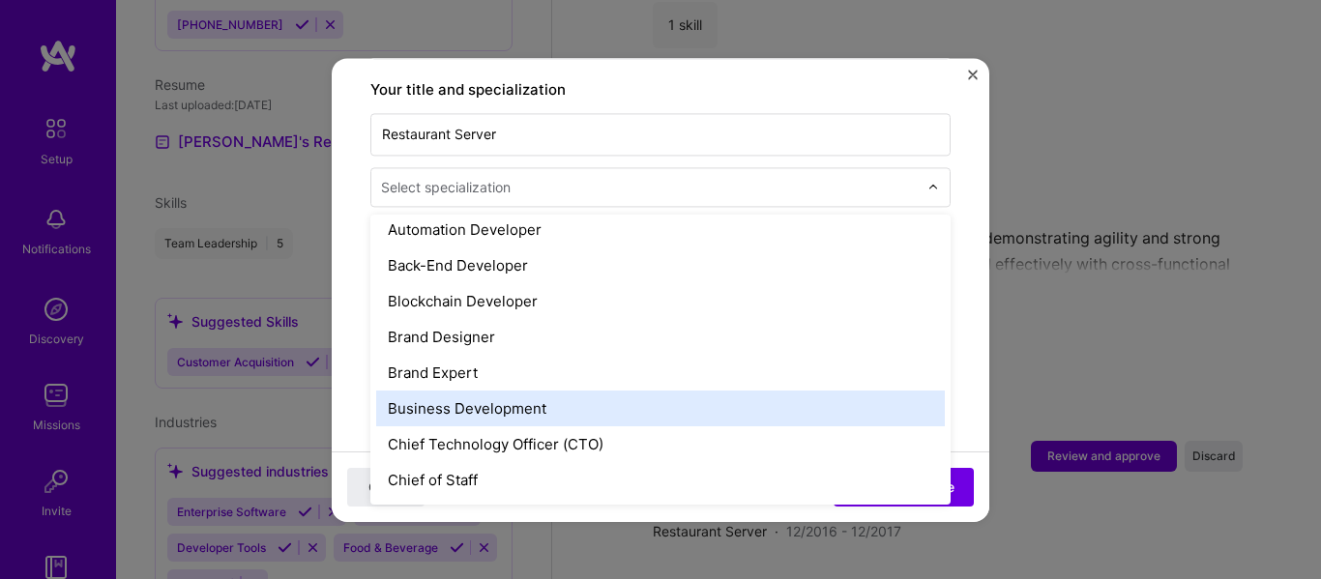
click at [731, 393] on div "Business Development" at bounding box center [660, 409] width 568 height 36
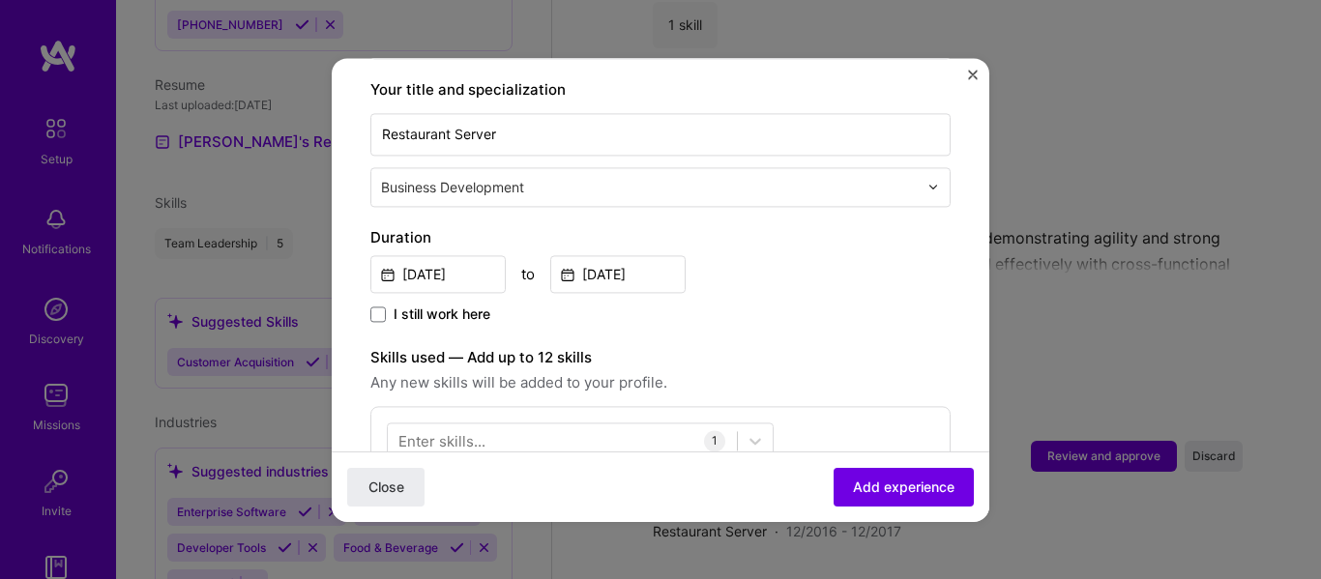
click at [876, 461] on div "Close Add experience" at bounding box center [660, 485] width 657 height 71
click at [883, 482] on span "Add experience" at bounding box center [904, 486] width 102 height 19
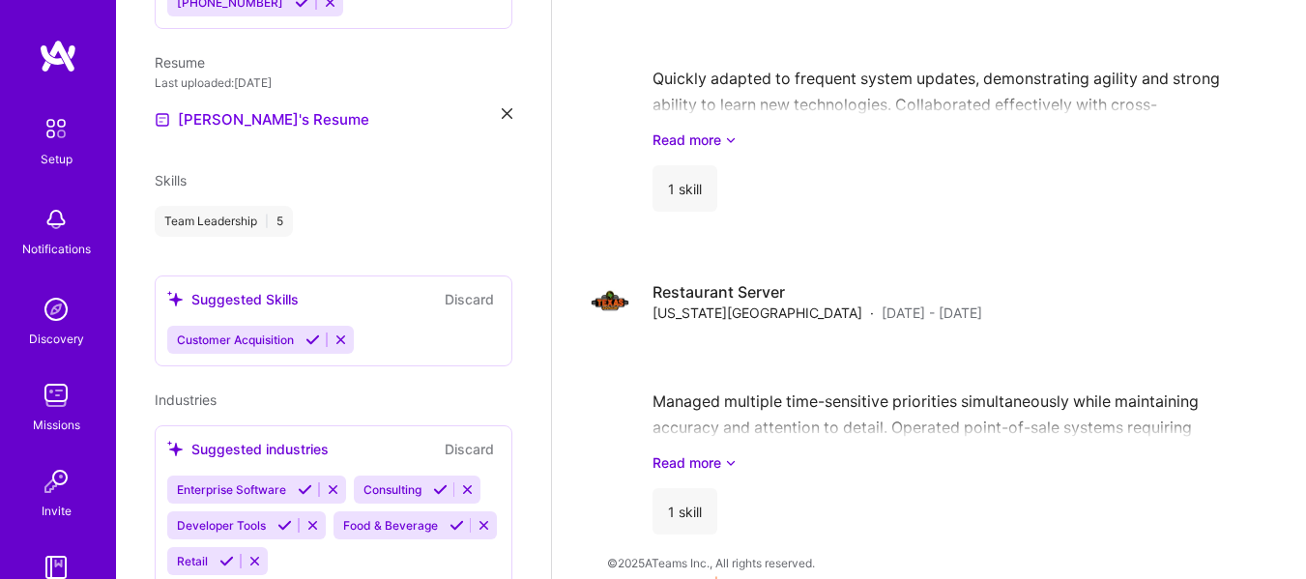
scroll to position [663, 0]
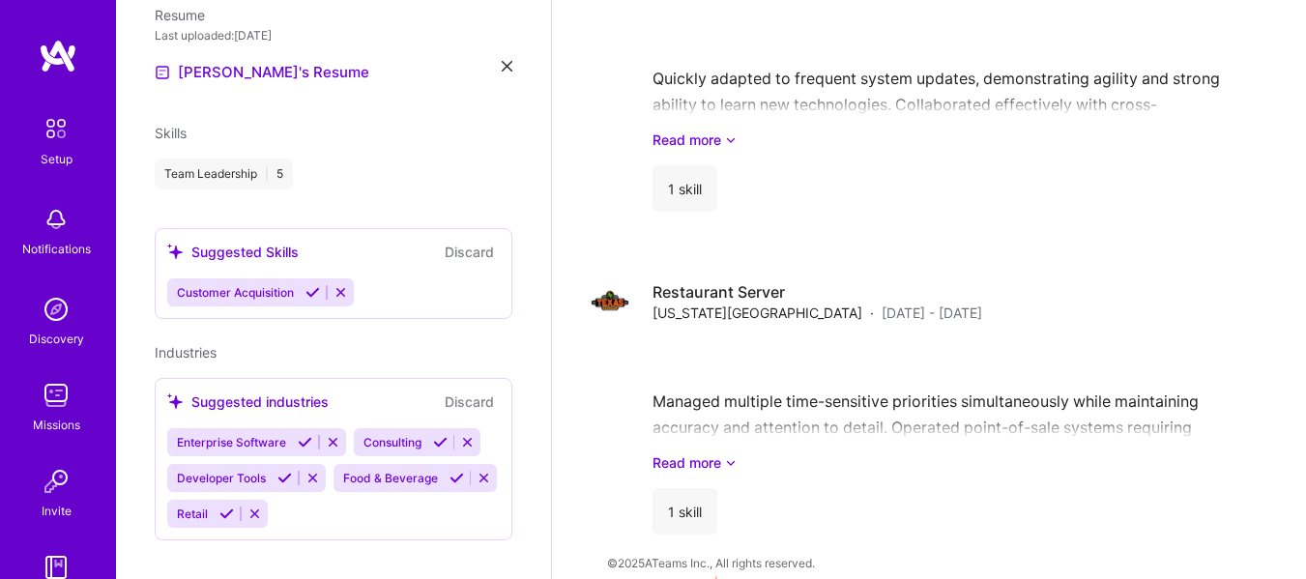
click at [43, 321] on img at bounding box center [56, 309] width 39 height 39
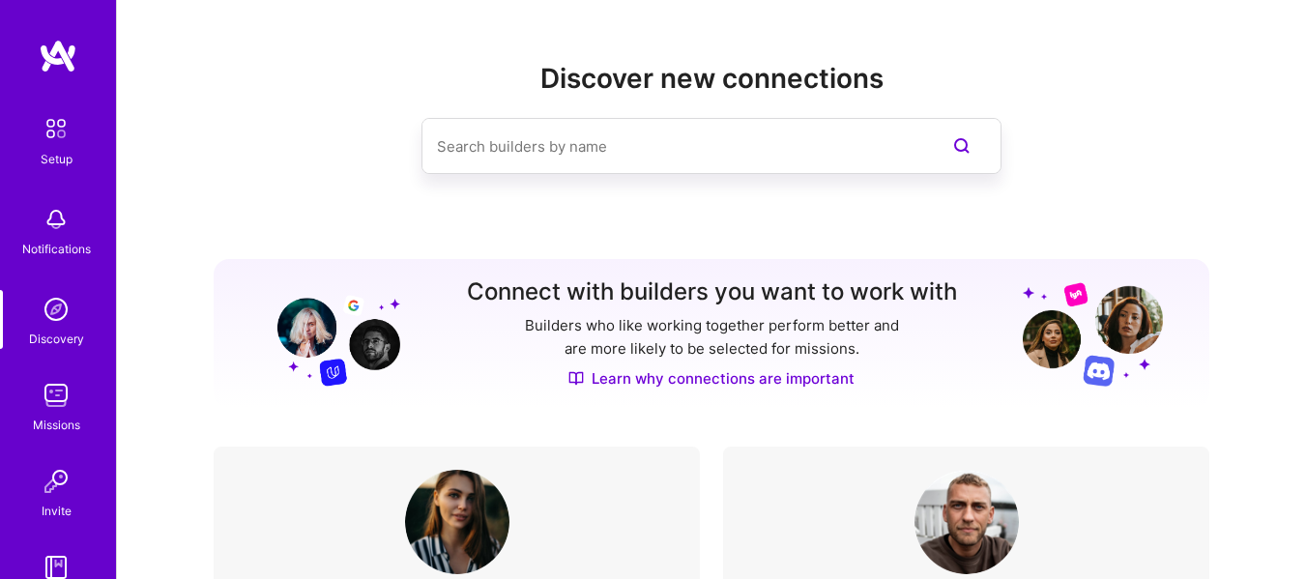
click at [1046, 201] on div "Discover new connections" at bounding box center [712, 149] width 996 height 173
click at [697, 138] on input at bounding box center [673, 146] width 472 height 49
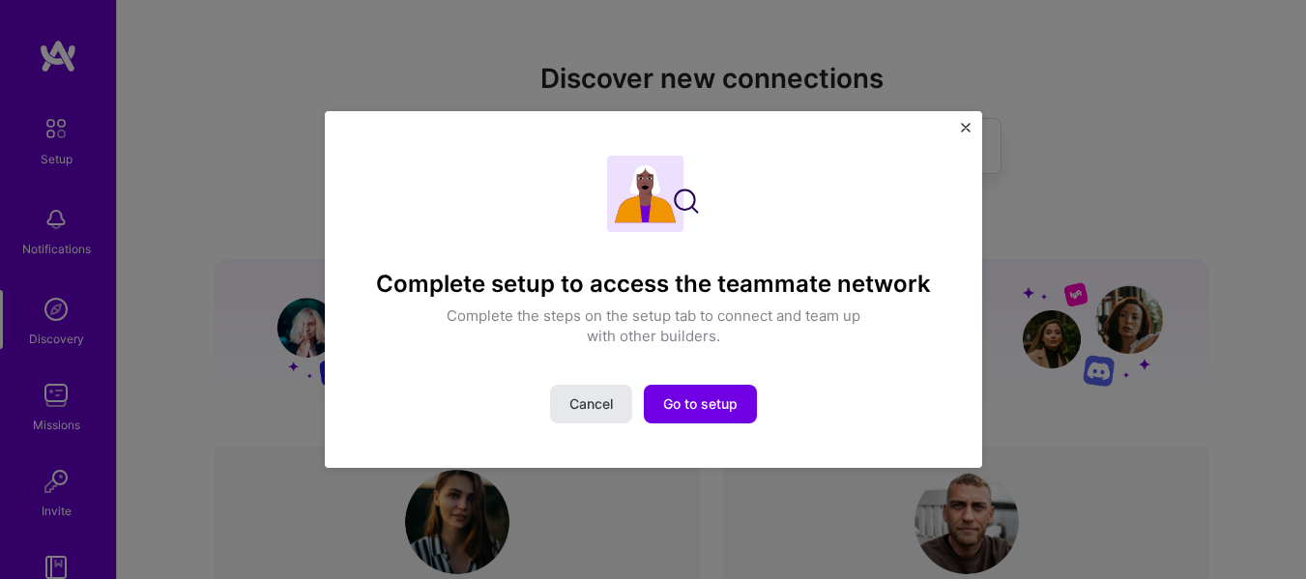
click at [588, 399] on span "Cancel" at bounding box center [591, 403] width 44 height 19
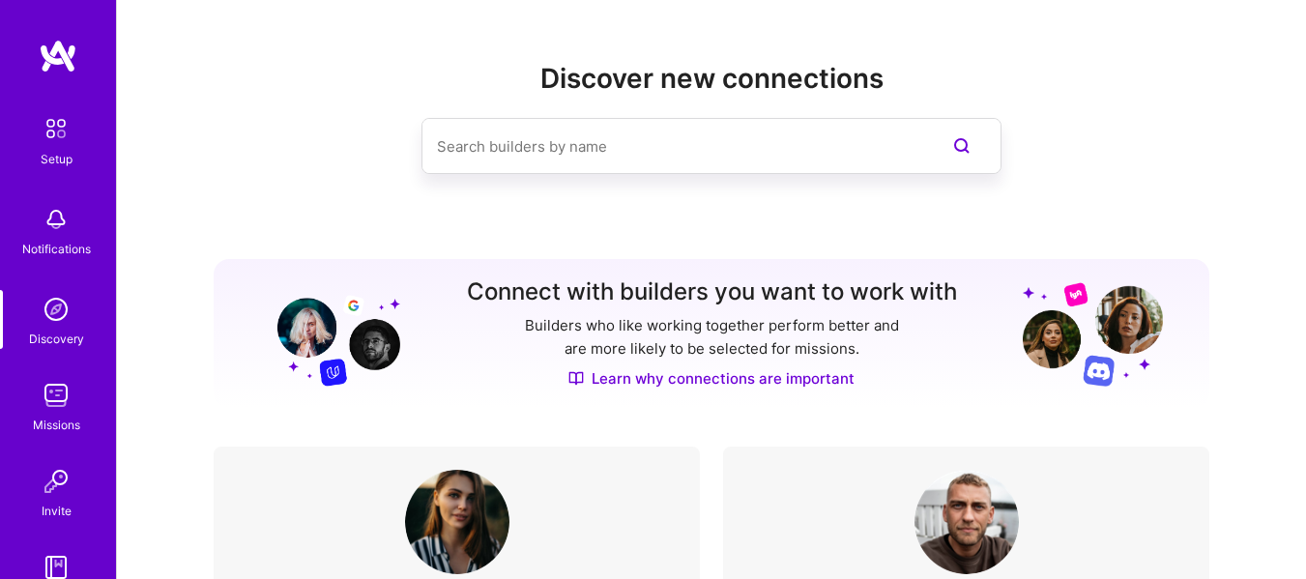
click at [494, 131] on input at bounding box center [673, 146] width 472 height 49
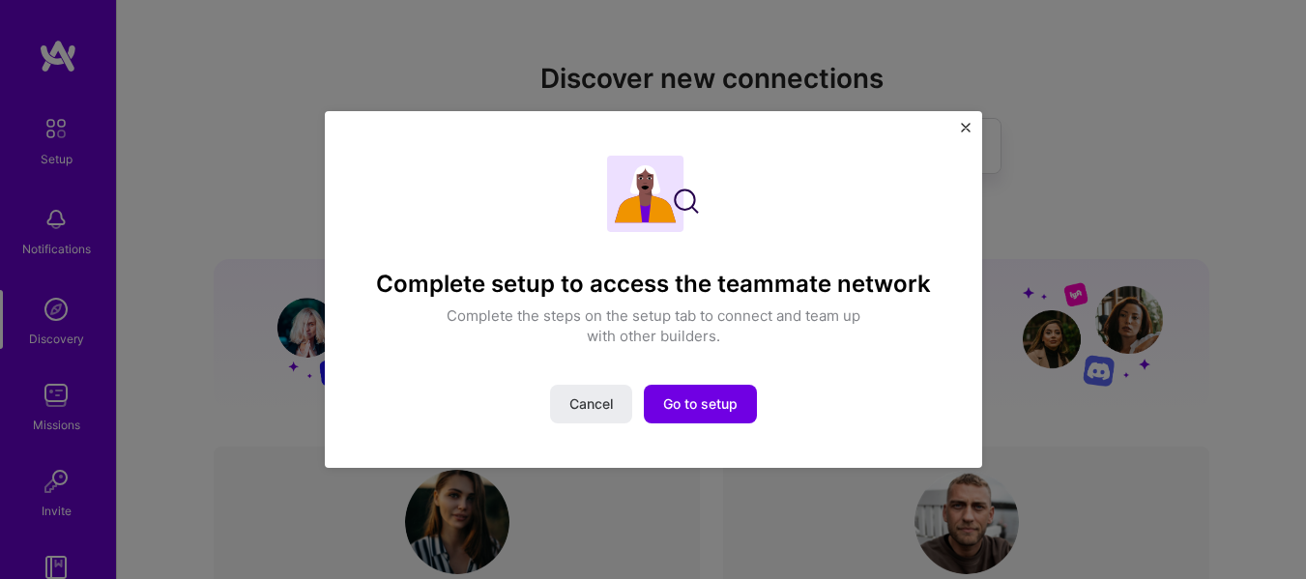
click at [963, 124] on img "Close" at bounding box center [966, 128] width 10 height 10
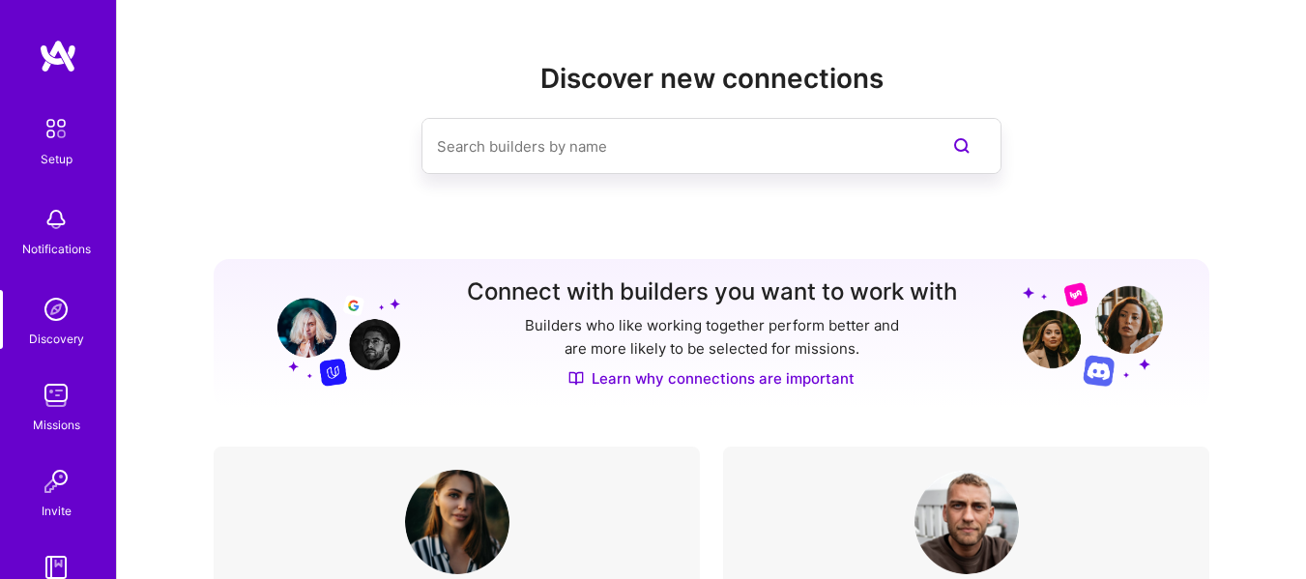
click at [71, 391] on link "Missions" at bounding box center [56, 405] width 120 height 59
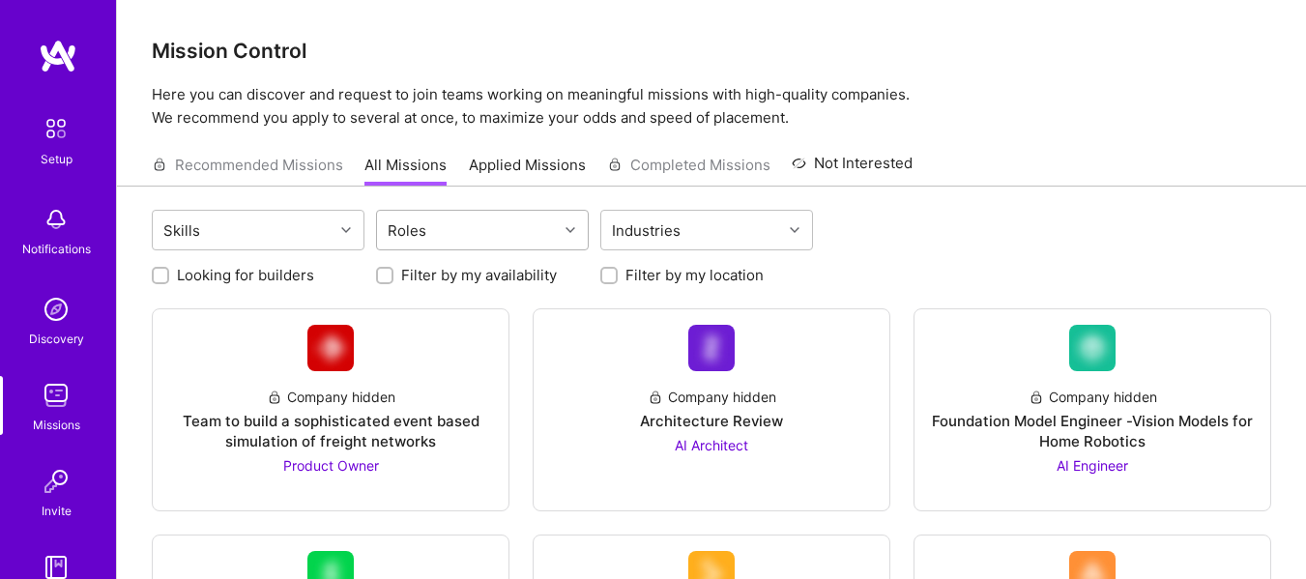
click at [540, 216] on div "Roles" at bounding box center [467, 230] width 181 height 39
click at [920, 251] on div "Skills Roles Industries" at bounding box center [711, 232] width 1119 height 45
click at [660, 225] on div "Industries" at bounding box center [646, 231] width 78 height 28
click at [199, 241] on div "Skills" at bounding box center [182, 231] width 46 height 28
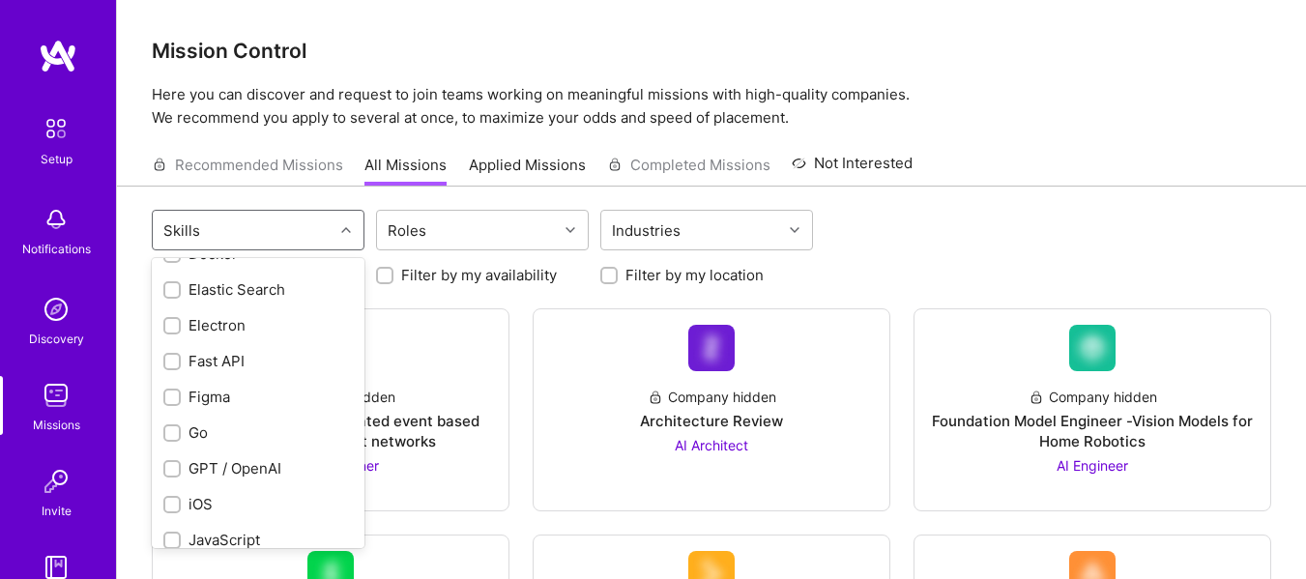
scroll to position [885, 0]
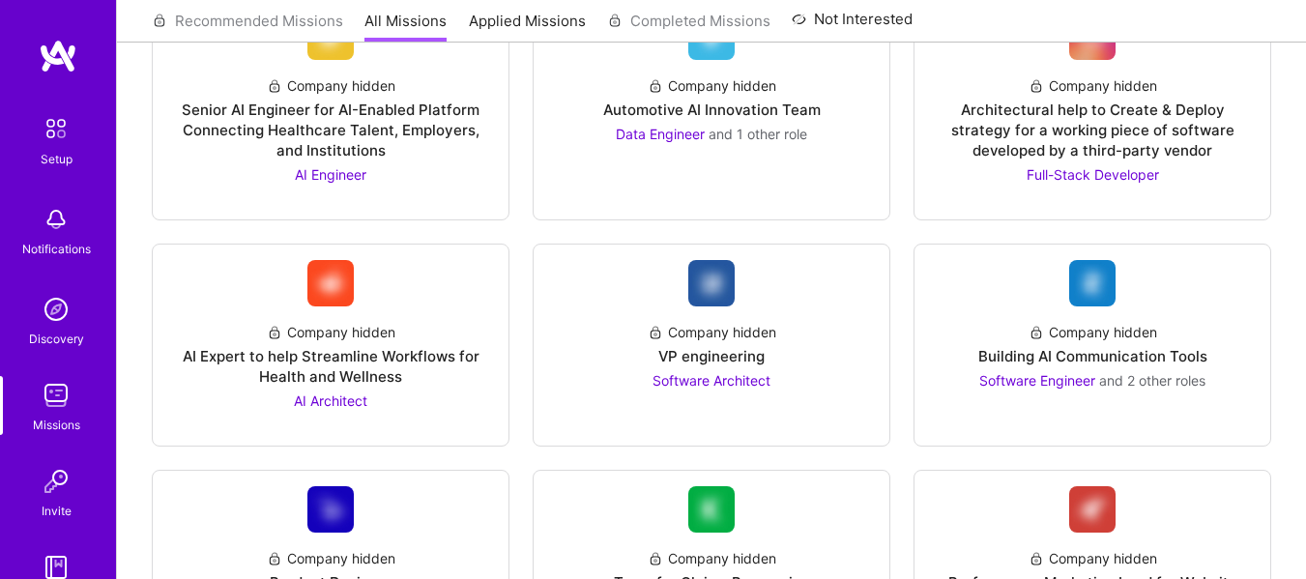
scroll to position [0, 0]
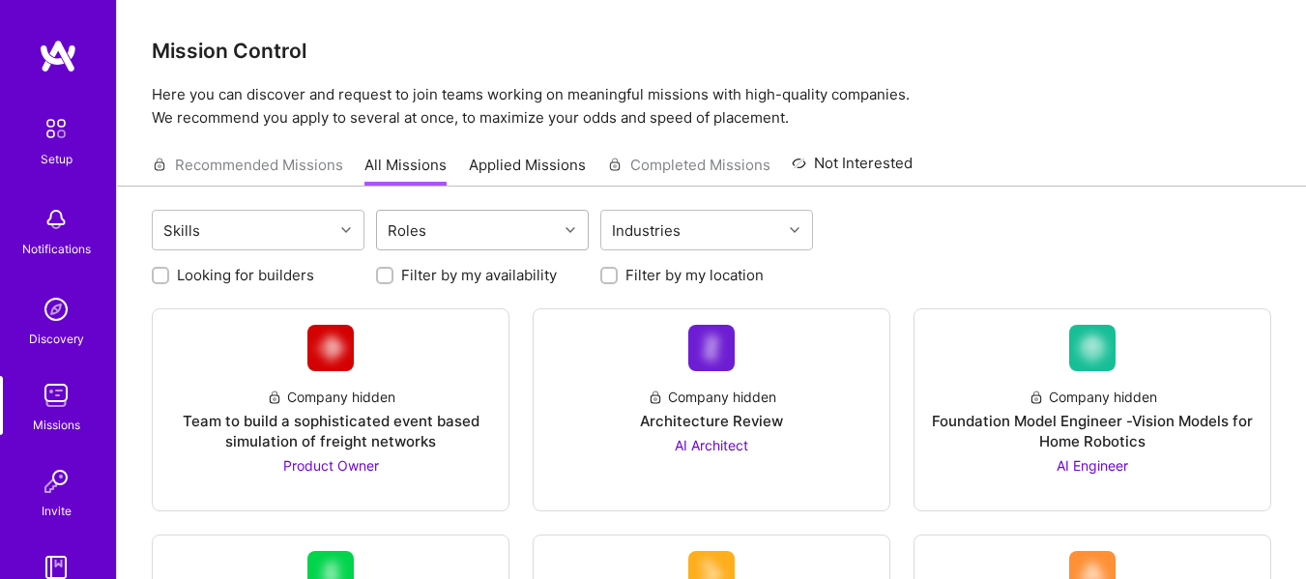
click at [500, 234] on div "Roles" at bounding box center [467, 230] width 181 height 39
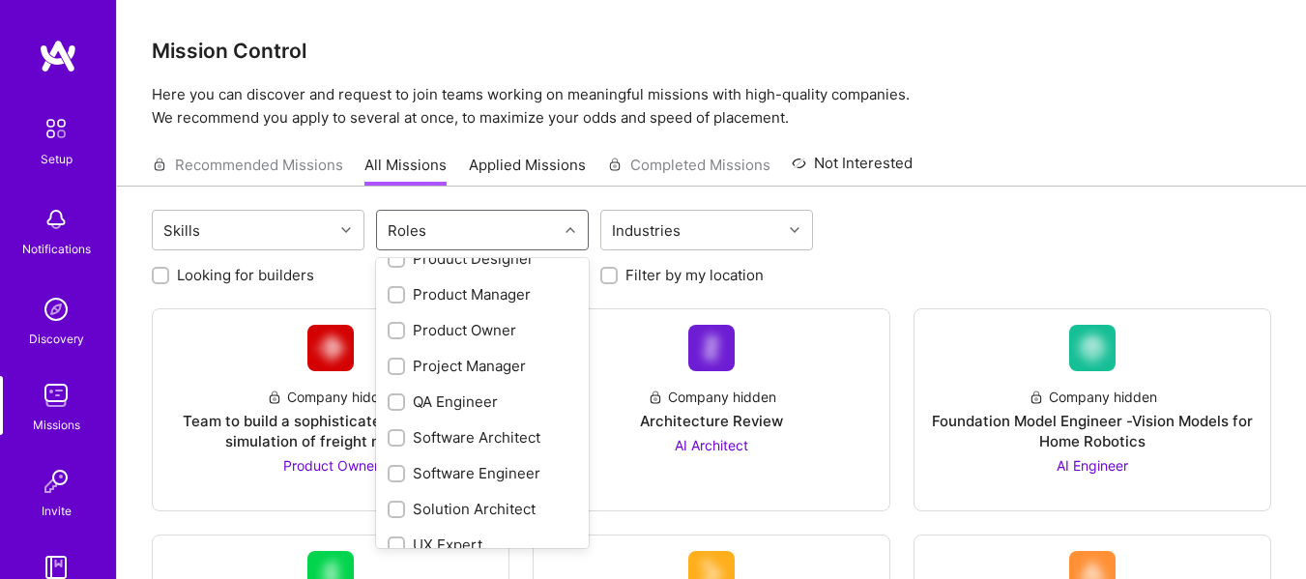
scroll to position [683, 0]
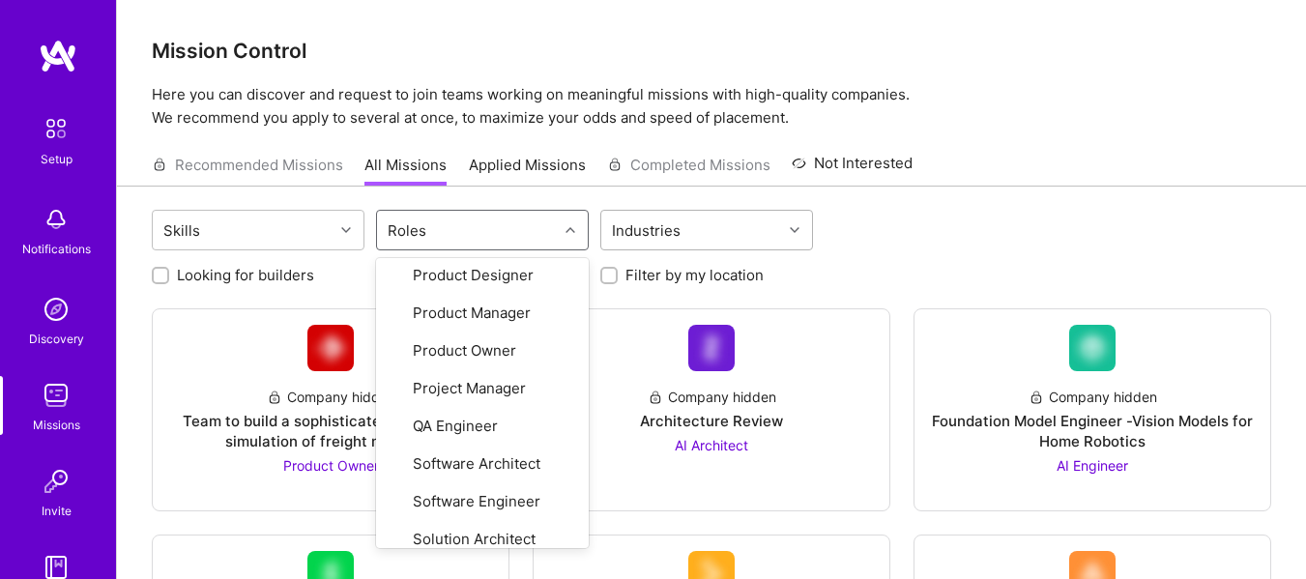
click at [735, 240] on div "Industries" at bounding box center [691, 230] width 181 height 39
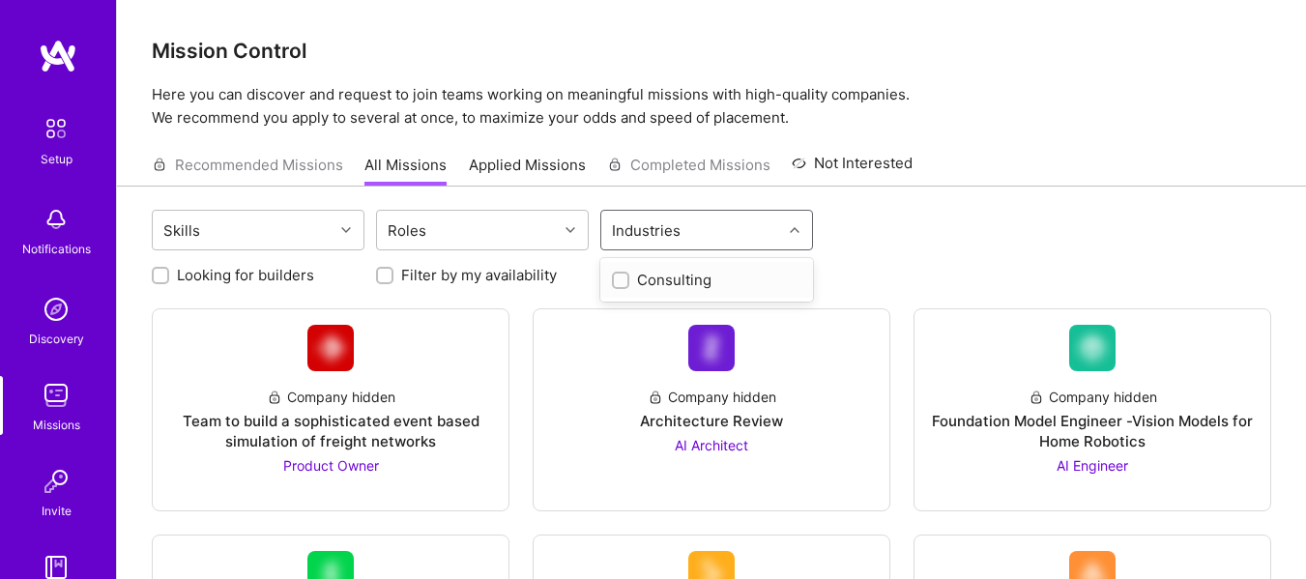
click at [669, 273] on div "Consulting" at bounding box center [706, 280] width 189 height 20
checkbox input "true"
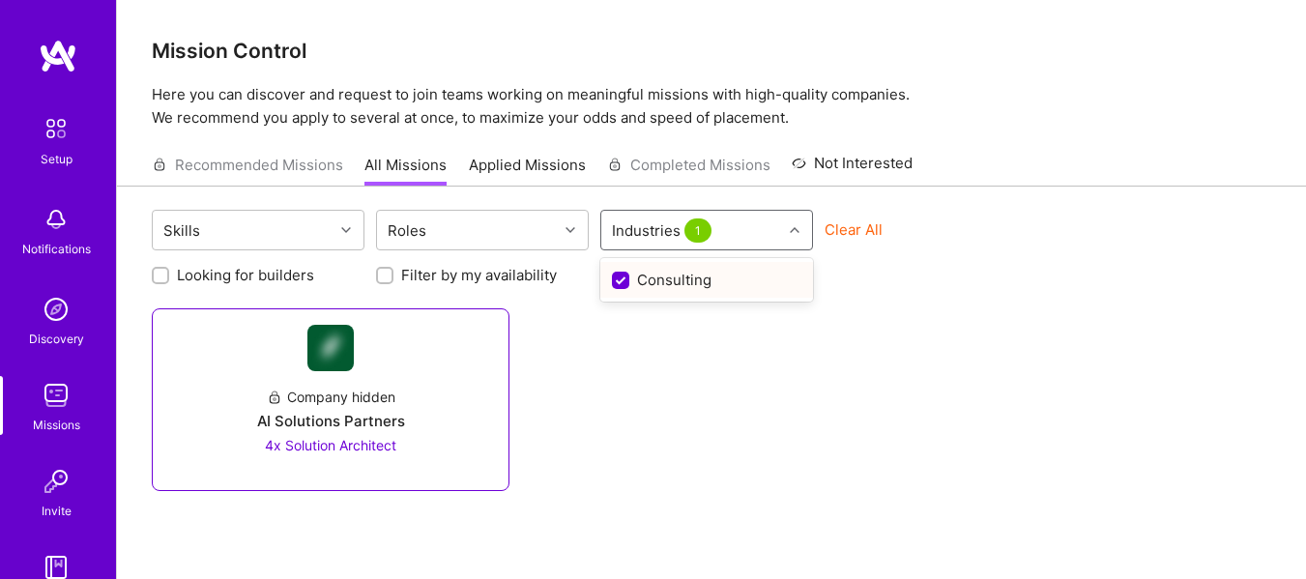
click at [365, 388] on div "Company hidden" at bounding box center [331, 397] width 129 height 20
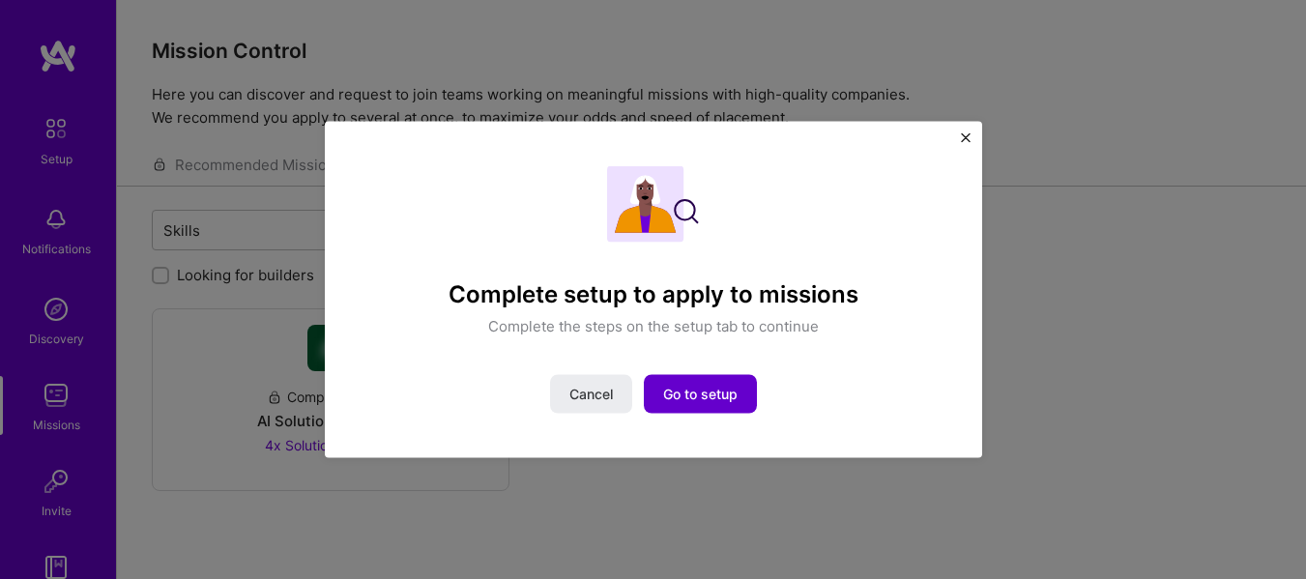
click at [674, 402] on span "Go to setup" at bounding box center [700, 394] width 74 height 19
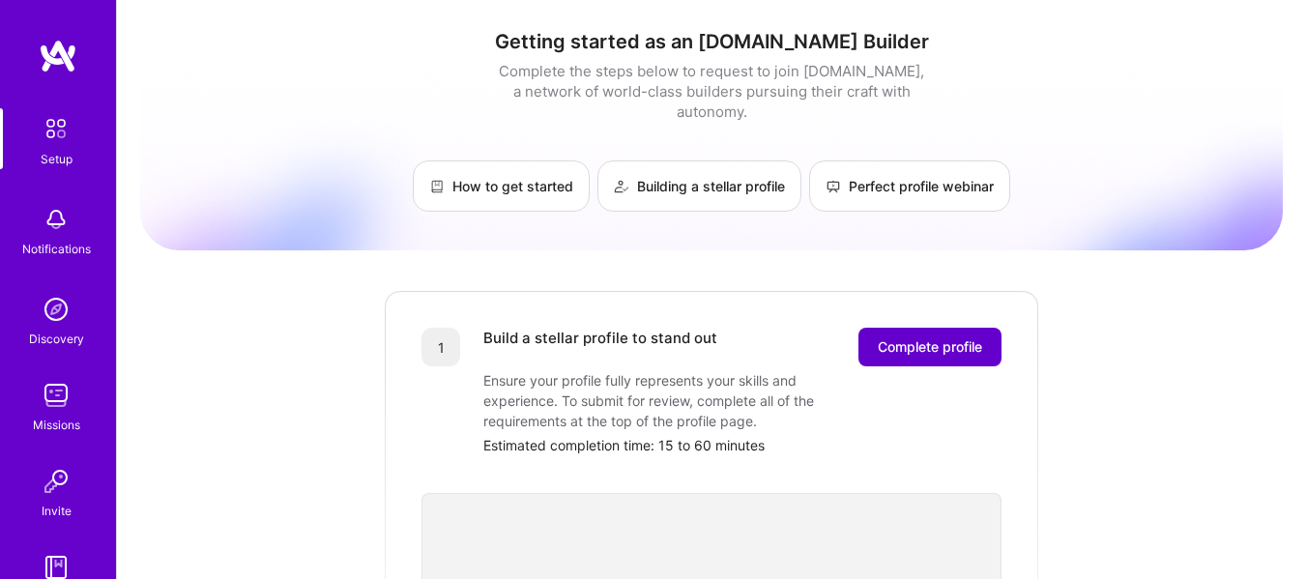
click at [930, 337] on button "Complete profile" at bounding box center [929, 347] width 143 height 39
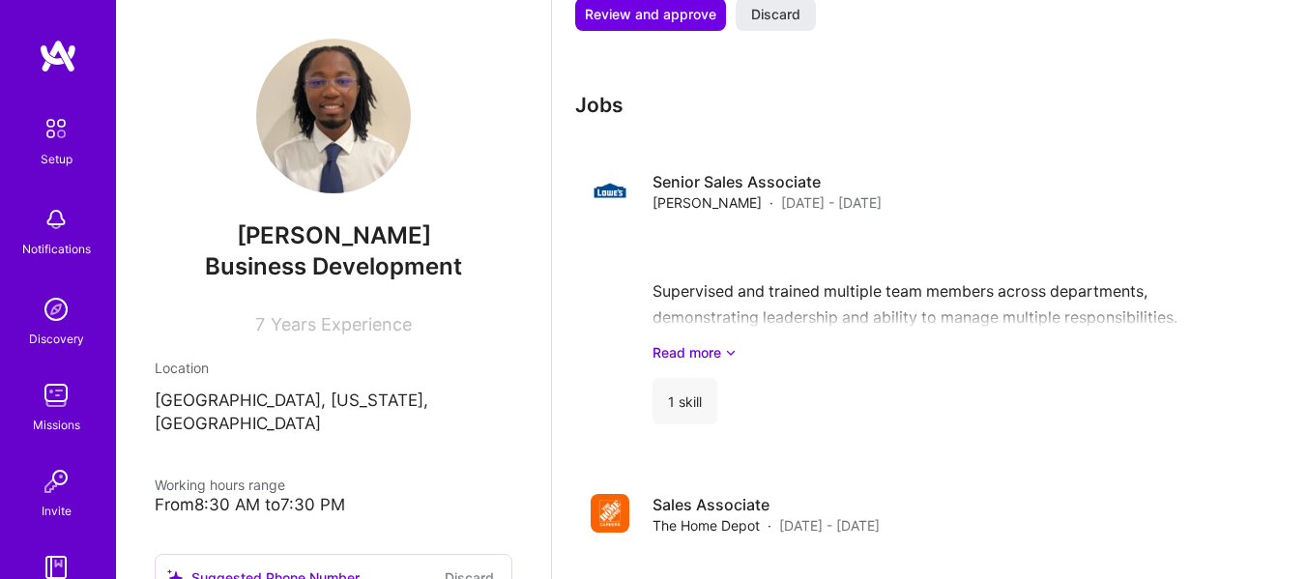
scroll to position [2295, 0]
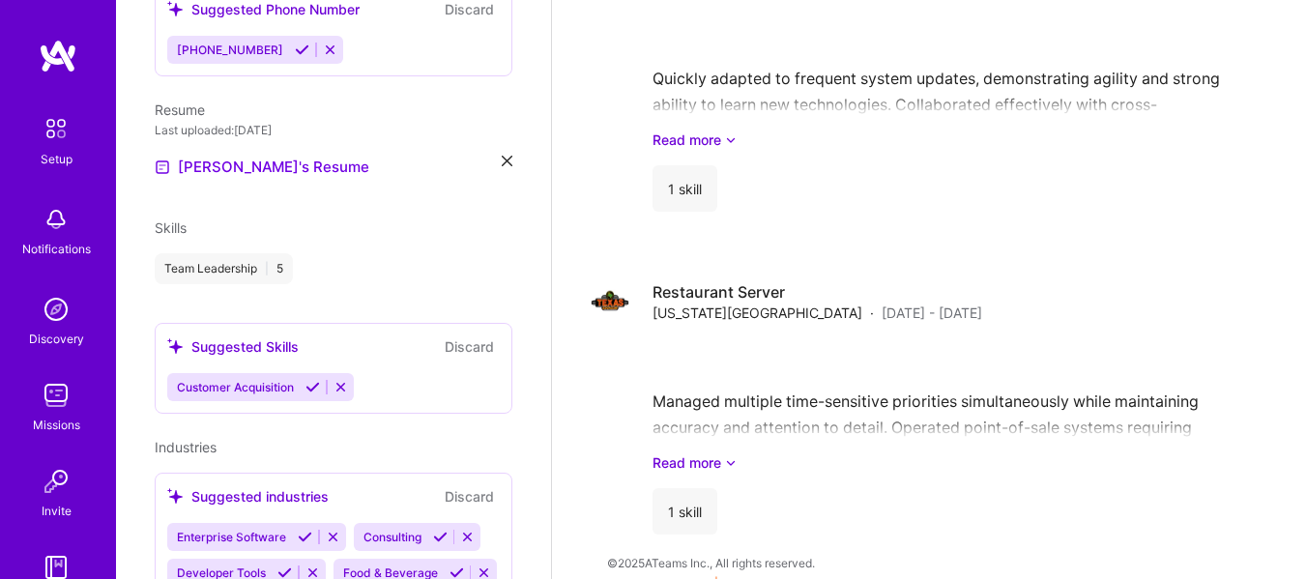
scroll to position [663, 0]
